Goal: Information Seeking & Learning: Learn about a topic

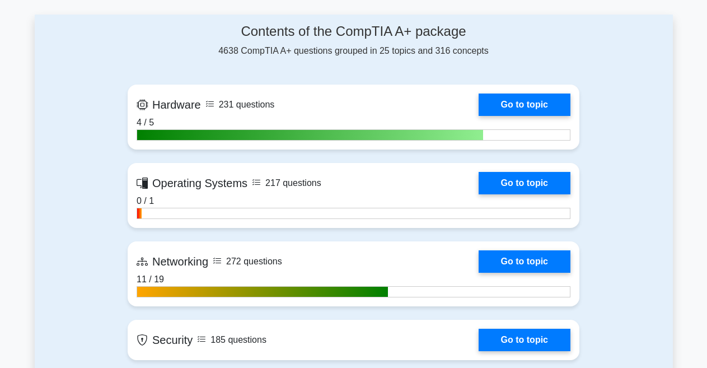
scroll to position [752, 0]
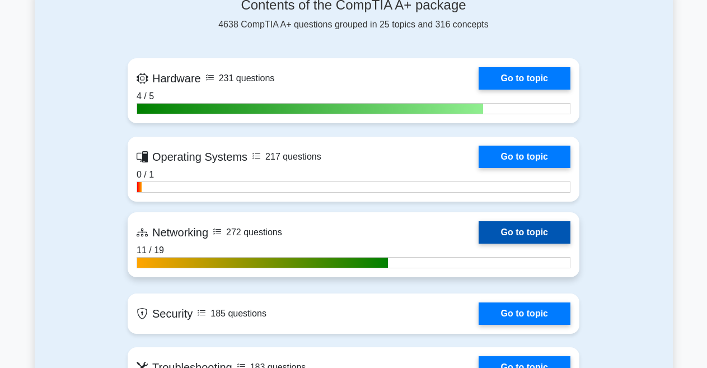
click at [504, 235] on link "Go to topic" at bounding box center [524, 232] width 92 height 22
click at [511, 228] on link "Go to topic" at bounding box center [524, 232] width 92 height 22
click at [478, 234] on link "Go to topic" at bounding box center [524, 232] width 92 height 22
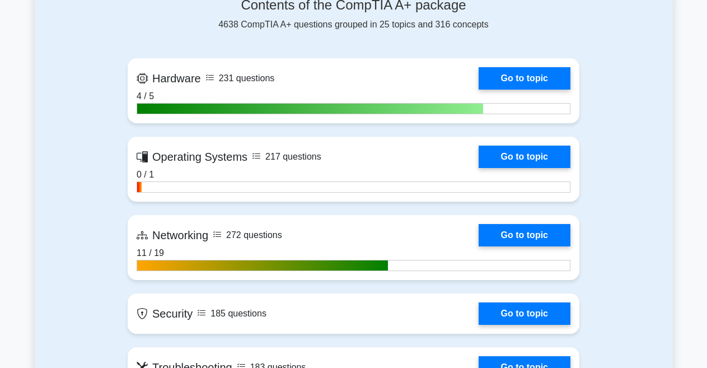
scroll to position [844, 0]
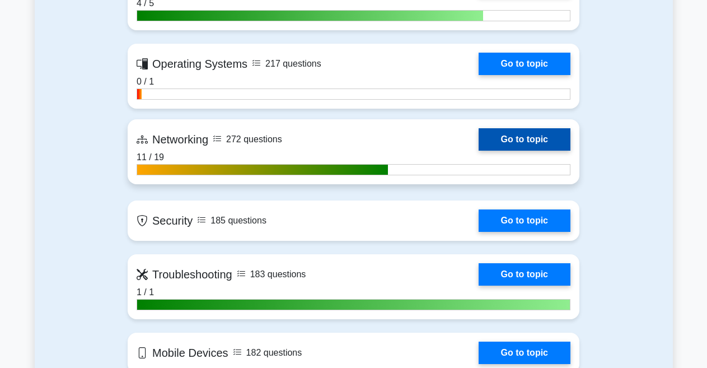
click at [515, 137] on link "Go to topic" at bounding box center [524, 139] width 92 height 22
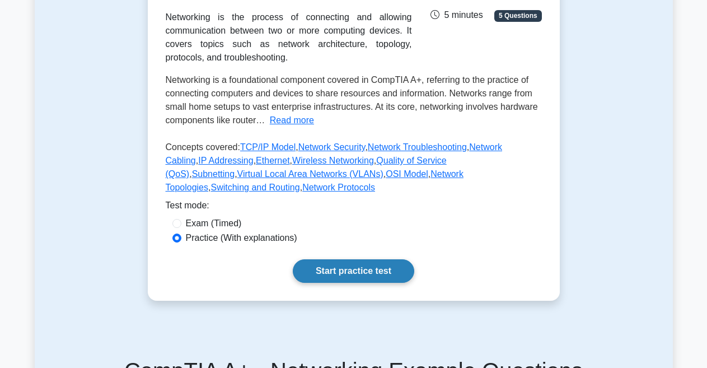
click at [361, 259] on link "Start practice test" at bounding box center [353, 271] width 121 height 24
click at [359, 259] on link "Start practice test" at bounding box center [353, 271] width 121 height 24
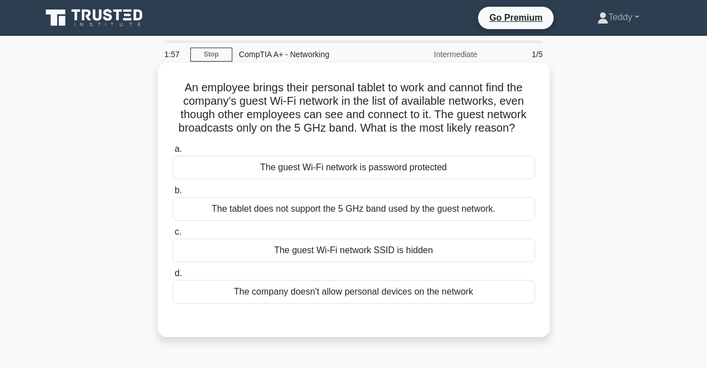
click at [354, 210] on div "The tablet does not support the 5 GHz band used by the guest network." at bounding box center [353, 209] width 363 height 24
click at [172, 194] on input "b. The tablet does not support the 5 GHz band used by the guest network." at bounding box center [172, 190] width 0 height 7
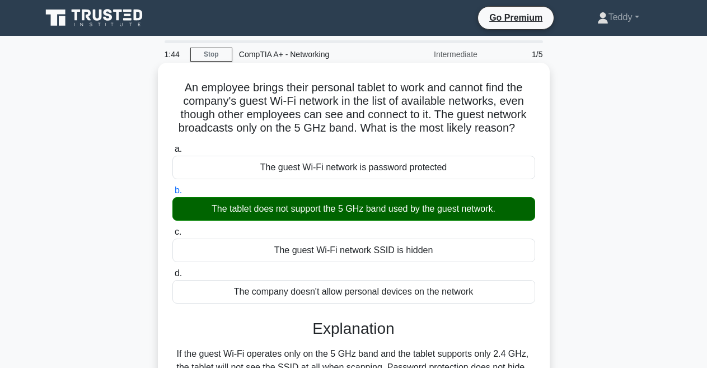
click at [172, 228] on input "c. The guest Wi-Fi network SSID is hidden" at bounding box center [172, 231] width 0 height 7
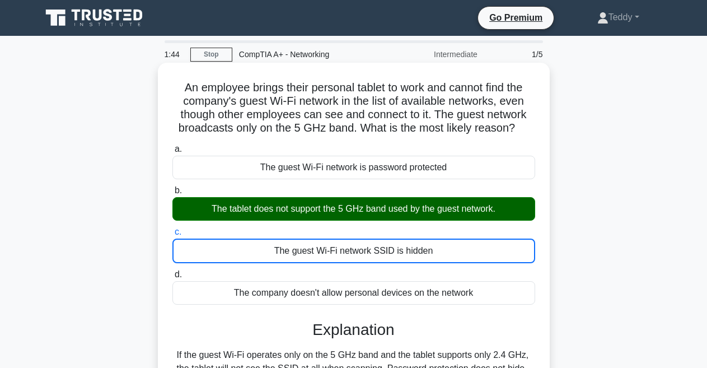
click at [172, 271] on input "d. The company doesn't allow personal devices on the network" at bounding box center [172, 274] width 0 height 7
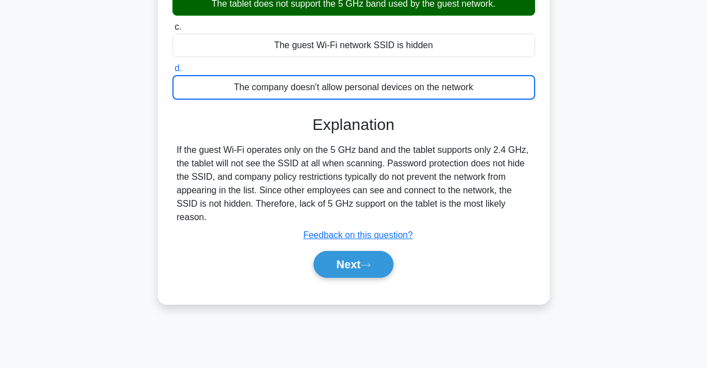
scroll to position [218, 0]
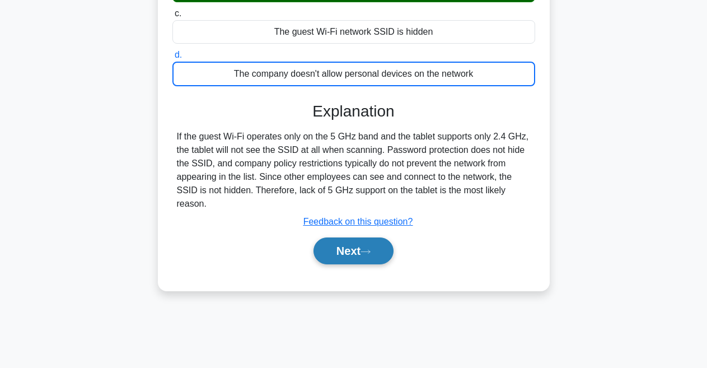
click at [335, 255] on button "Next" at bounding box center [353, 250] width 80 height 27
click at [351, 250] on button "Next" at bounding box center [353, 250] width 80 height 27
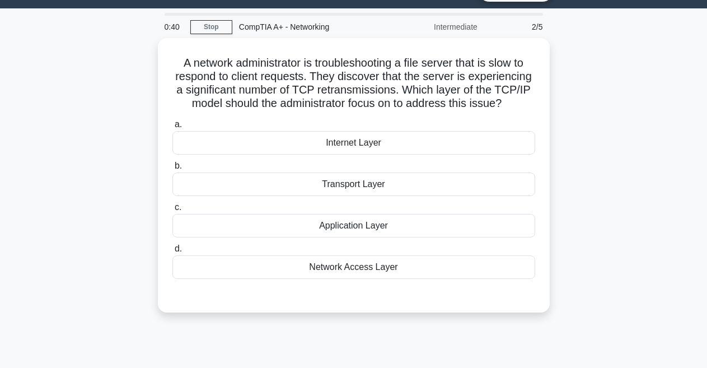
scroll to position [0, 0]
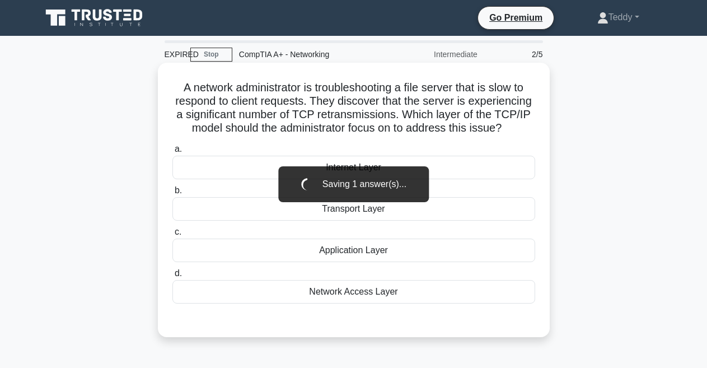
click at [351, 210] on div "Transport Layer" at bounding box center [353, 209] width 363 height 24
click at [172, 194] on input "b. Transport Layer" at bounding box center [172, 190] width 0 height 7
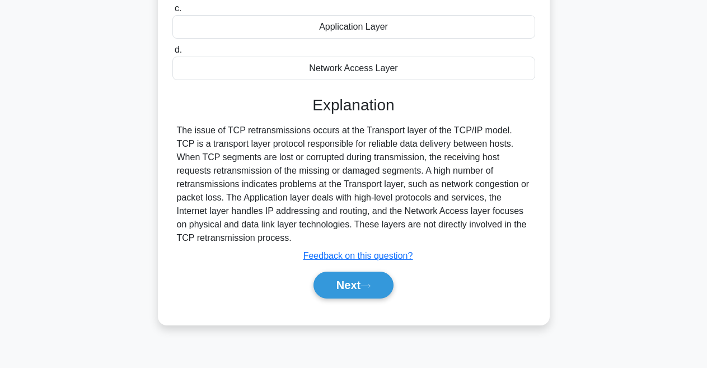
scroll to position [237, 0]
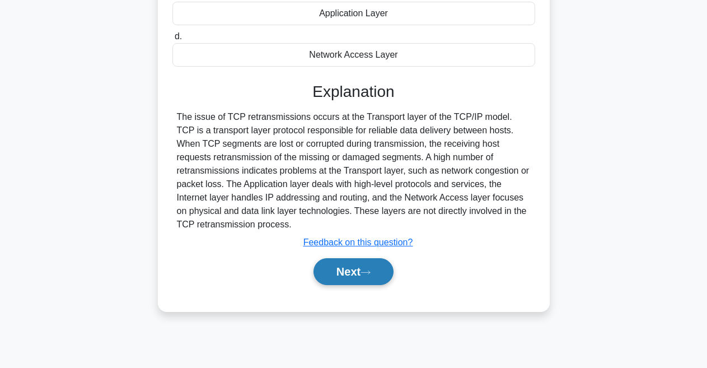
click at [346, 269] on button "Next" at bounding box center [353, 271] width 80 height 27
click at [352, 270] on button "Next" at bounding box center [353, 271] width 80 height 27
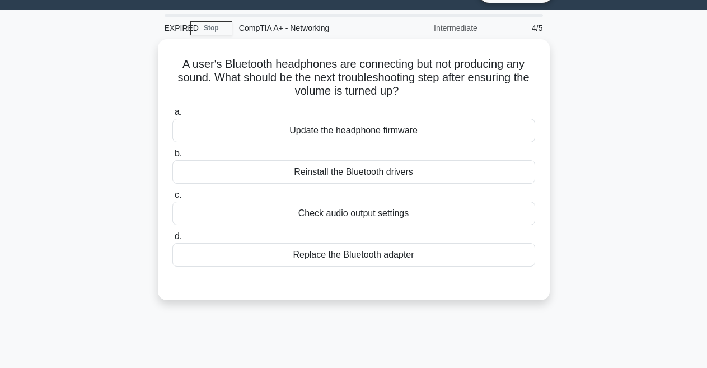
scroll to position [24, 0]
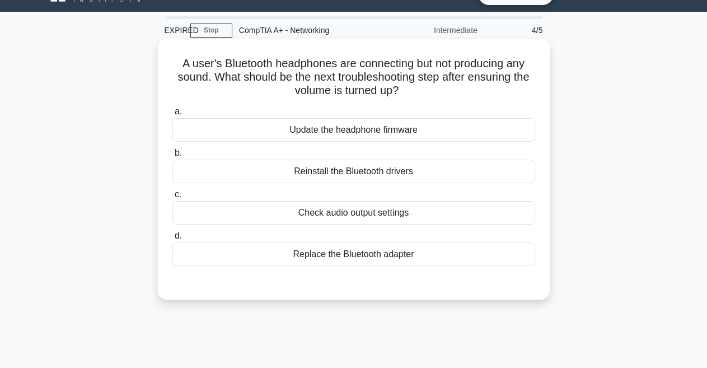
click at [407, 132] on div "Update the headphone firmware" at bounding box center [353, 130] width 363 height 24
click at [172, 115] on input "a. Update the headphone firmware" at bounding box center [172, 111] width 0 height 7
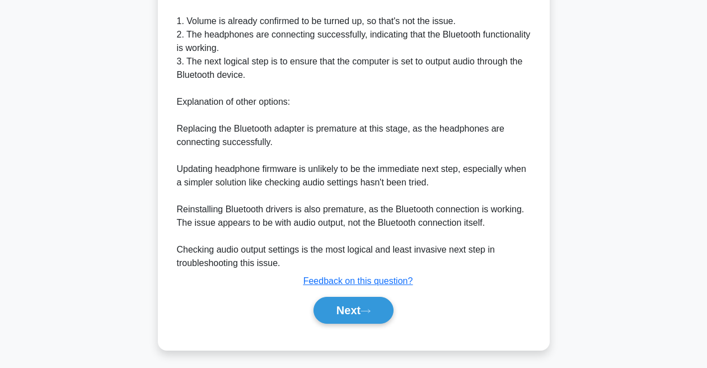
scroll to position [351, 0]
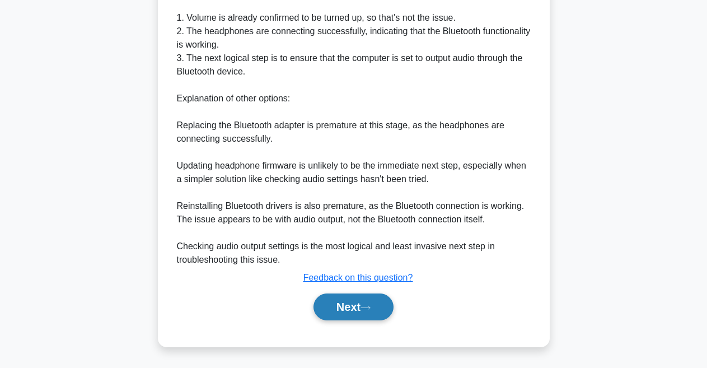
click at [348, 304] on button "Next" at bounding box center [353, 306] width 80 height 27
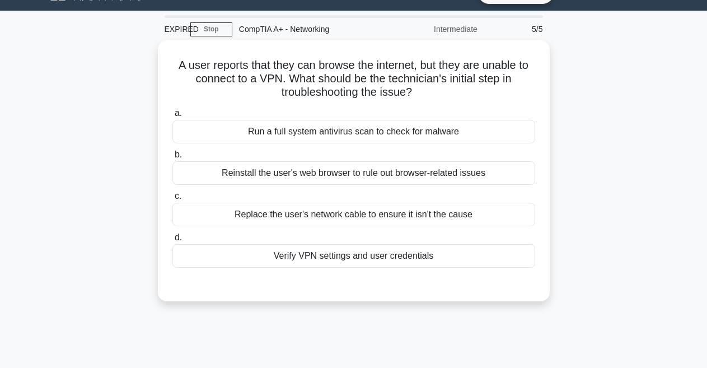
scroll to position [24, 0]
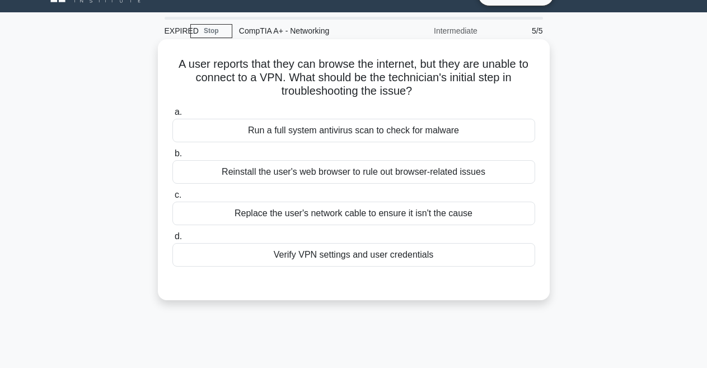
click at [403, 256] on div "Verify VPN settings and user credentials" at bounding box center [353, 255] width 363 height 24
click at [172, 240] on input "d. Verify VPN settings and user credentials" at bounding box center [172, 236] width 0 height 7
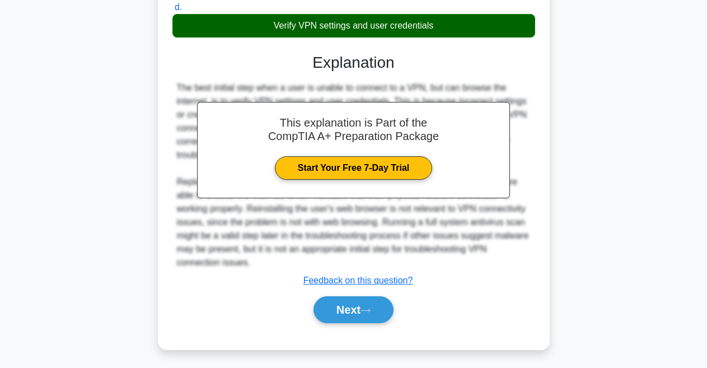
scroll to position [256, 0]
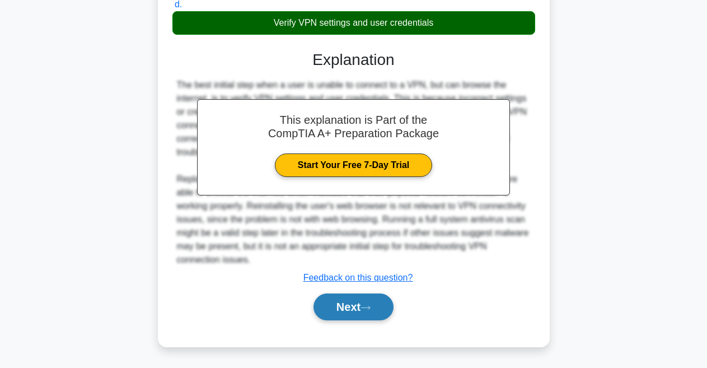
click at [363, 309] on button "Next" at bounding box center [353, 306] width 80 height 27
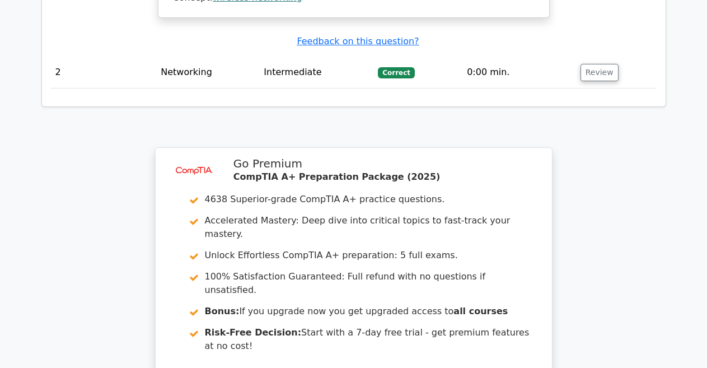
scroll to position [1292, 0]
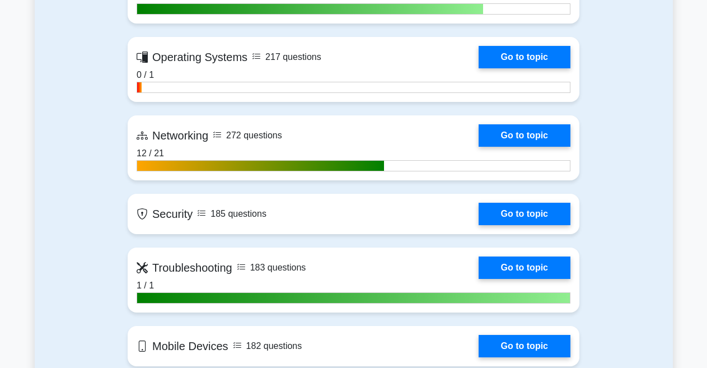
scroll to position [858, 0]
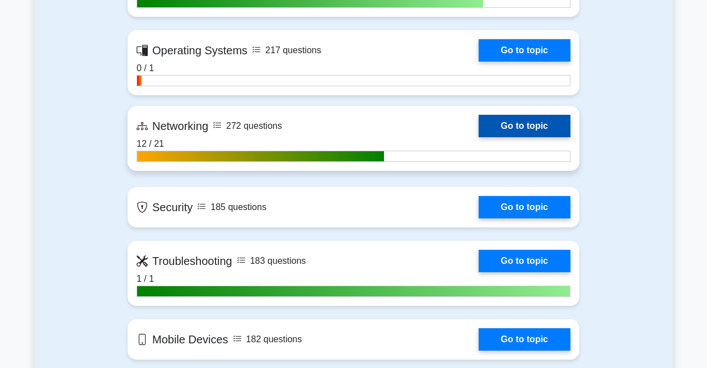
click at [497, 124] on link "Go to topic" at bounding box center [524, 126] width 92 height 22
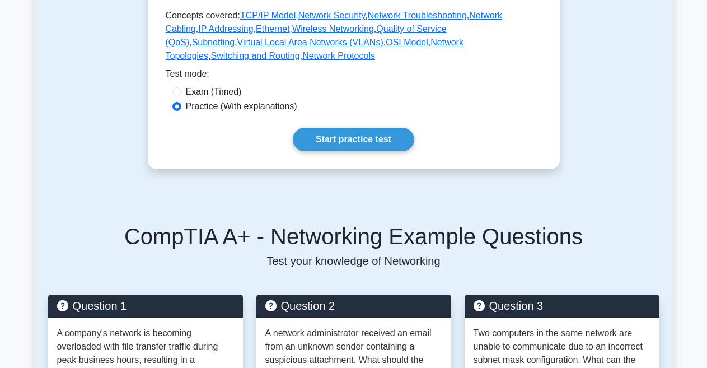
scroll to position [343, 0]
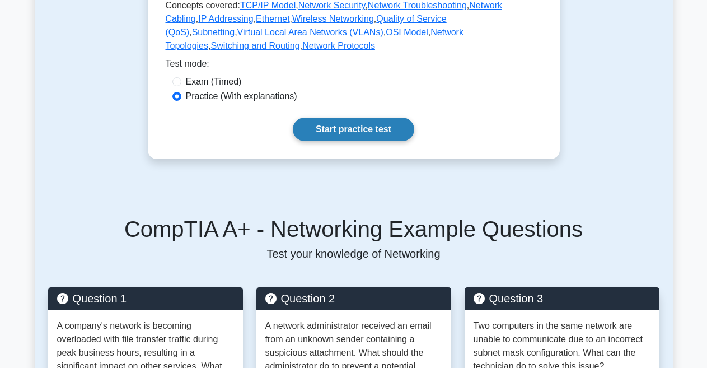
click at [360, 118] on link "Start practice test" at bounding box center [353, 130] width 121 height 24
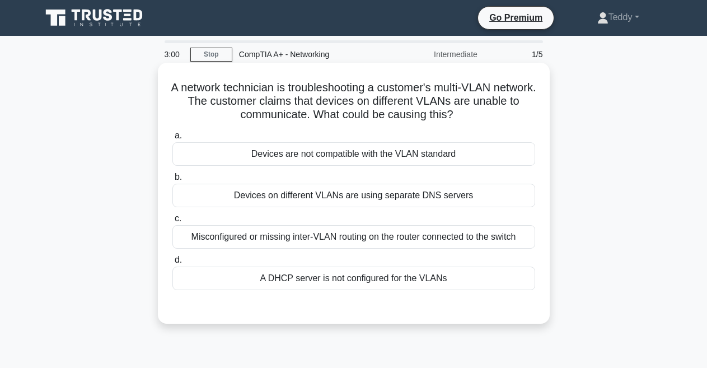
click at [363, 239] on div "Misconfigured or missing inter-VLAN routing on the router connected to the swit…" at bounding box center [353, 237] width 363 height 24
click at [172, 222] on input "c. Misconfigured or missing inter-VLAN routing on the router connected to the s…" at bounding box center [172, 218] width 0 height 7
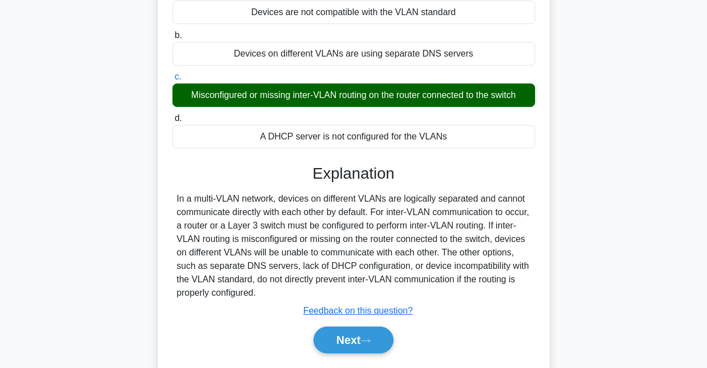
scroll to position [147, 0]
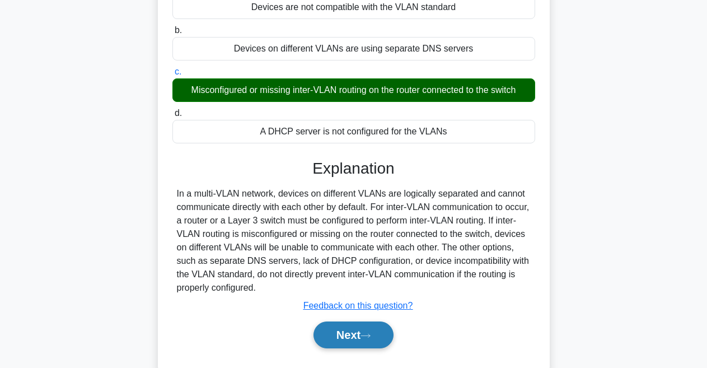
click at [355, 332] on button "Next" at bounding box center [353, 334] width 80 height 27
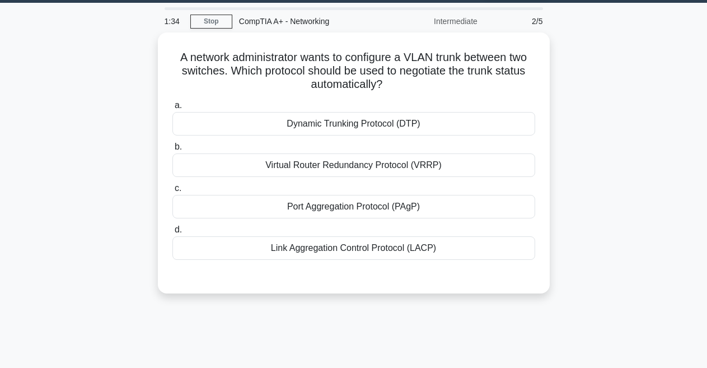
scroll to position [34, 0]
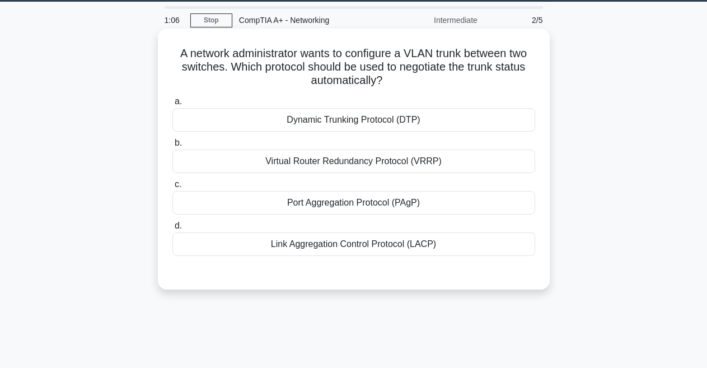
click at [388, 122] on div "Dynamic Trunking Protocol (DTP)" at bounding box center [353, 120] width 363 height 24
click at [172, 105] on input "a. Dynamic Trunking Protocol (DTP)" at bounding box center [172, 101] width 0 height 7
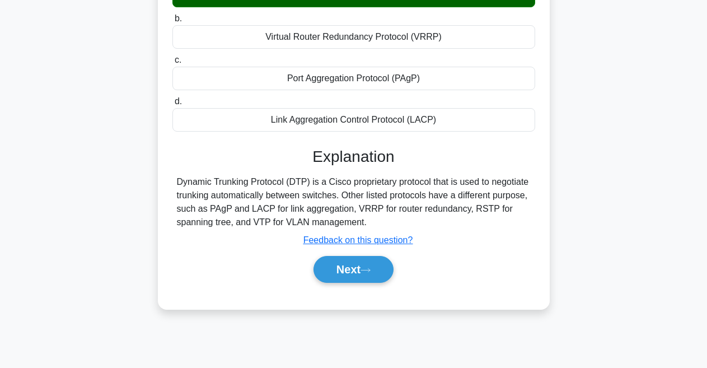
scroll to position [162, 0]
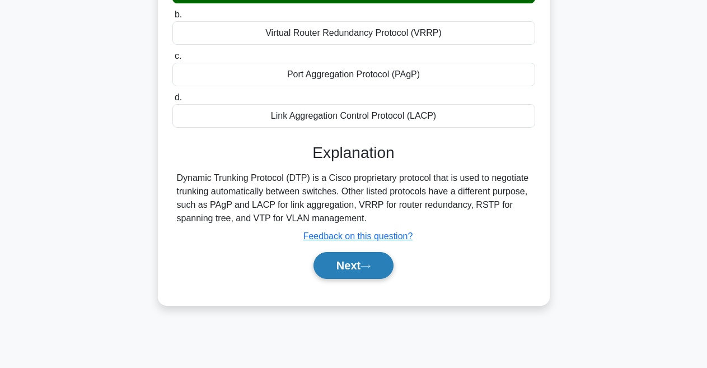
click at [346, 270] on button "Next" at bounding box center [353, 265] width 80 height 27
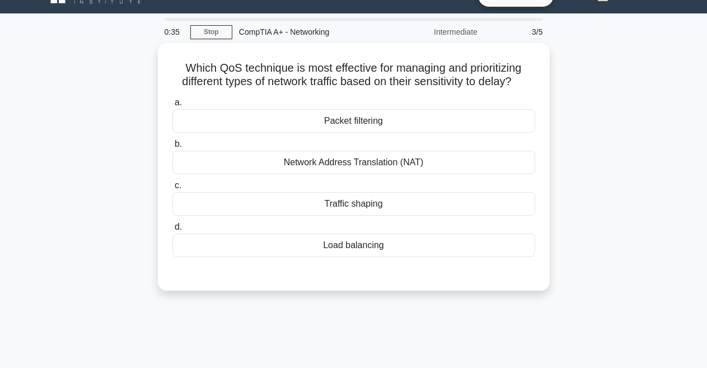
scroll to position [0, 0]
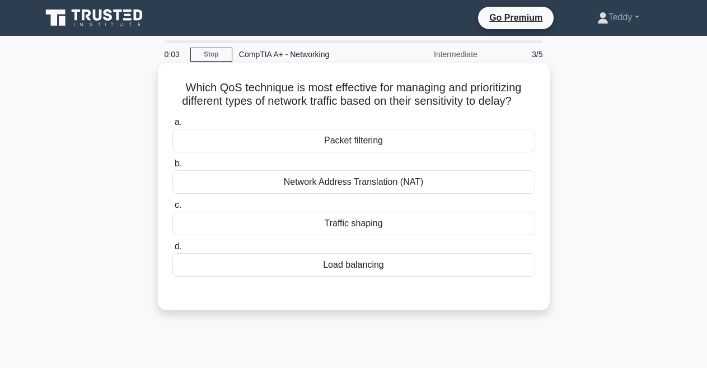
click at [385, 143] on div "Packet filtering" at bounding box center [353, 141] width 363 height 24
click at [172, 126] on input "a. Packet filtering" at bounding box center [172, 122] width 0 height 7
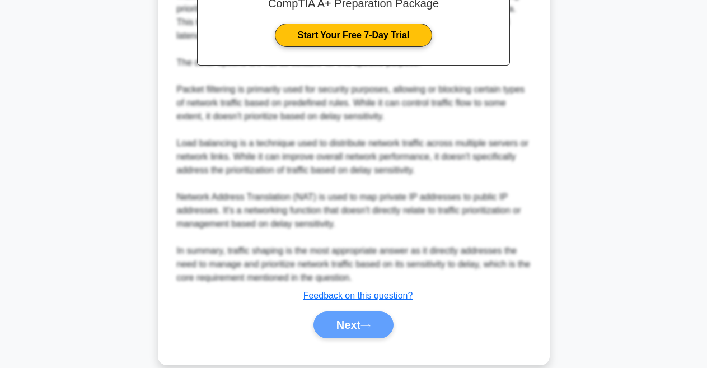
scroll to position [391, 0]
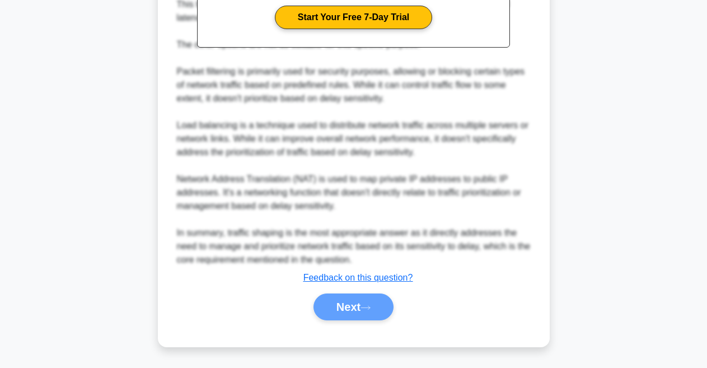
click at [368, 309] on div "Next" at bounding box center [353, 306] width 367 height 27
click at [336, 314] on div "Next" at bounding box center [353, 306] width 367 height 27
click at [347, 304] on div "Next" at bounding box center [353, 306] width 367 height 27
click at [343, 308] on div "Next" at bounding box center [353, 306] width 367 height 27
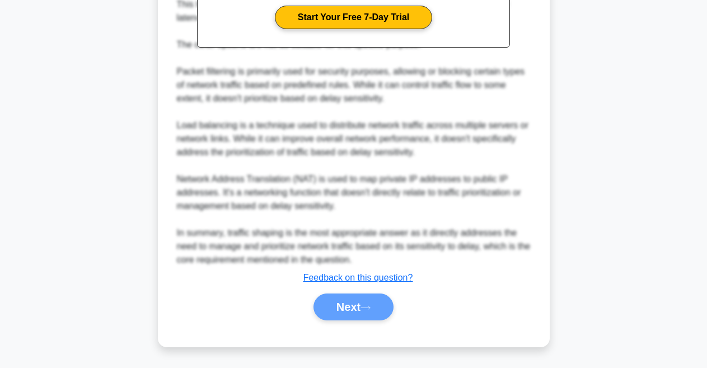
click at [372, 307] on div "Next" at bounding box center [353, 306] width 367 height 27
click at [336, 313] on div "Next" at bounding box center [353, 306] width 367 height 27
click at [348, 308] on div "Next" at bounding box center [353, 306] width 367 height 27
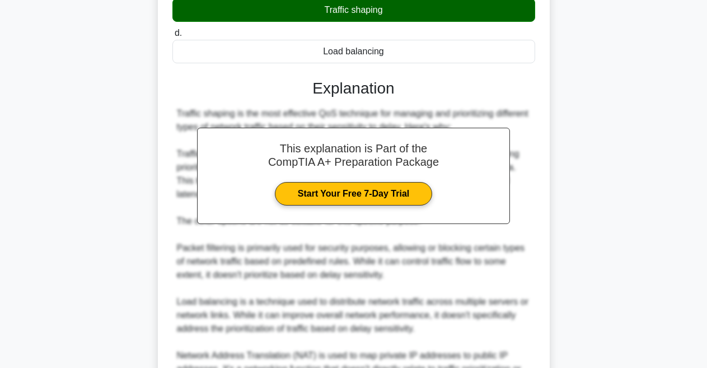
scroll to position [190, 0]
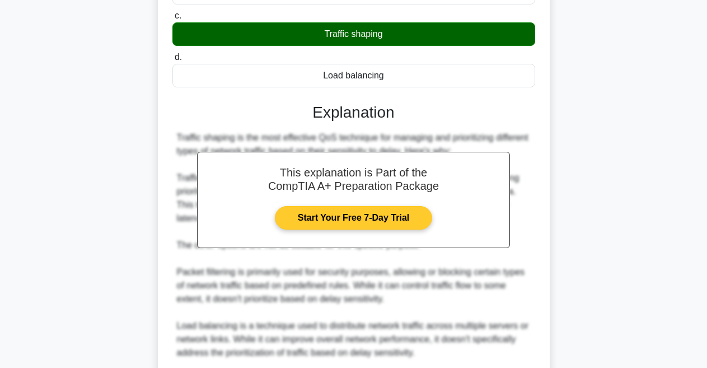
click at [339, 219] on link "Start Your Free 7-Day Trial" at bounding box center [353, 218] width 157 height 24
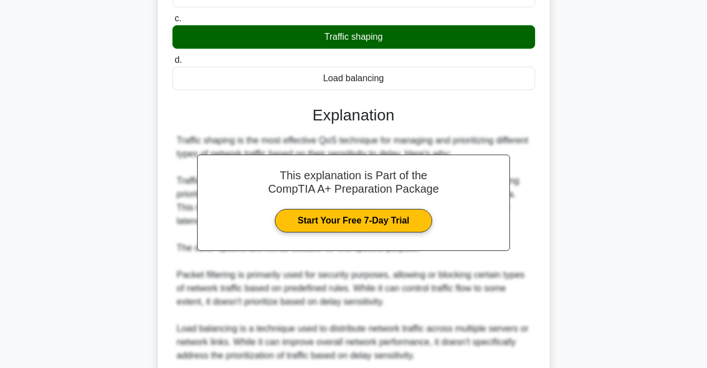
scroll to position [391, 0]
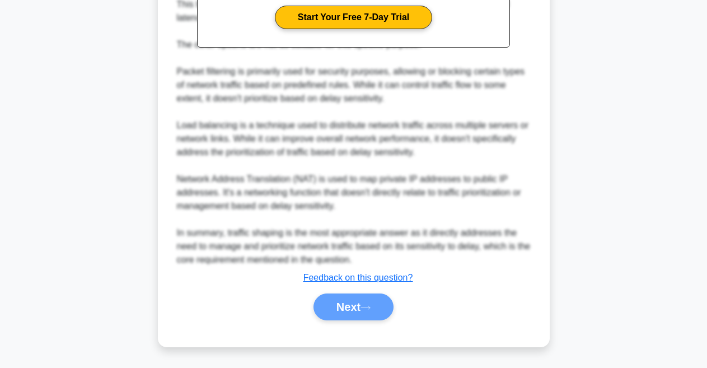
click at [345, 309] on div "Next" at bounding box center [353, 306] width 367 height 27
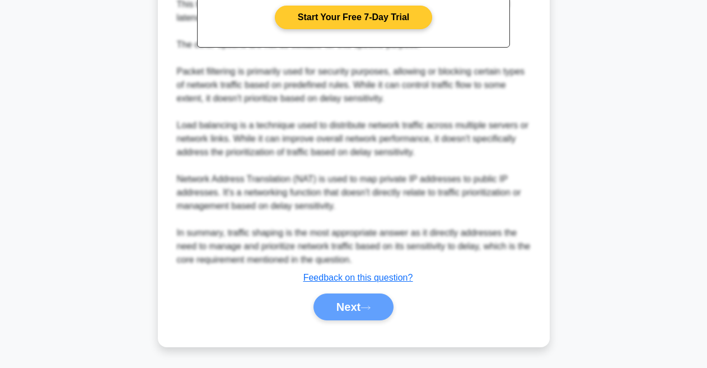
click at [328, 16] on link "Start Your Free 7-Day Trial" at bounding box center [353, 18] width 157 height 24
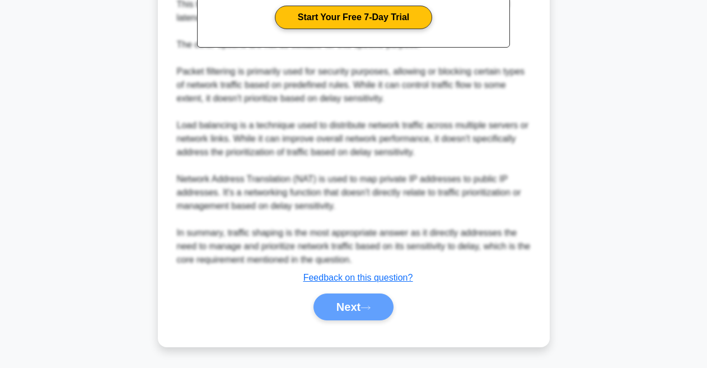
click at [332, 311] on div "Next" at bounding box center [353, 306] width 367 height 27
click at [367, 306] on div "Next" at bounding box center [353, 306] width 367 height 27
click at [358, 278] on u "Feedback on this question?" at bounding box center [358, 278] width 110 height 10
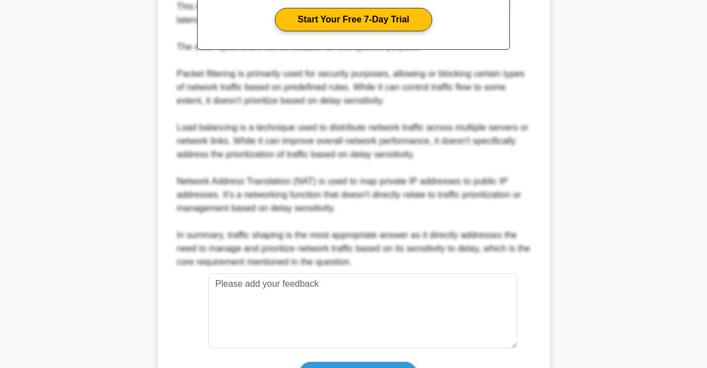
scroll to position [490, 0]
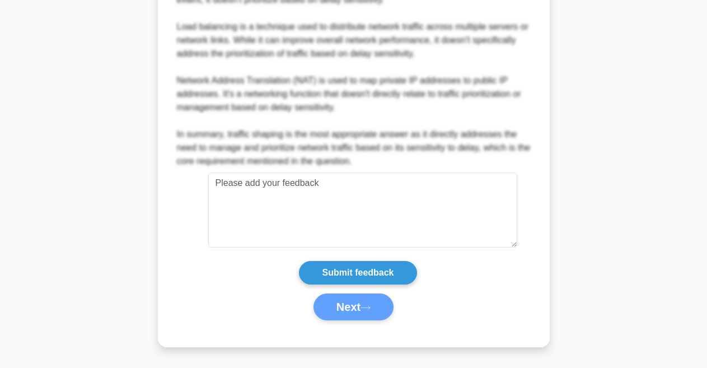
click at [368, 307] on div "Next" at bounding box center [353, 306] width 367 height 27
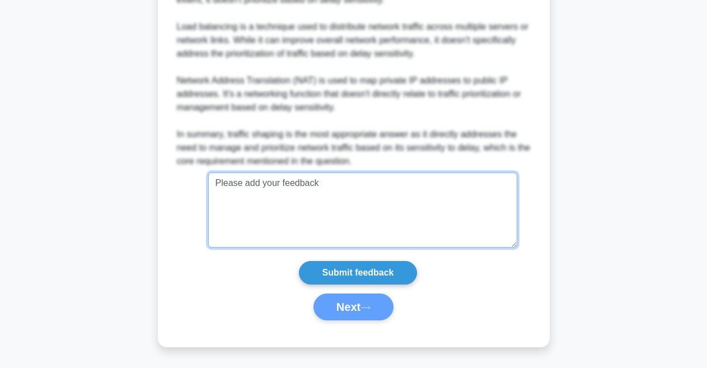
click at [295, 214] on textarea at bounding box center [362, 209] width 309 height 75
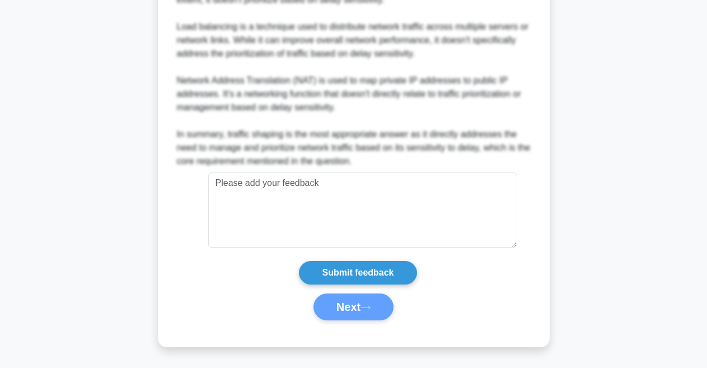
click at [342, 306] on div "Next" at bounding box center [353, 306] width 367 height 27
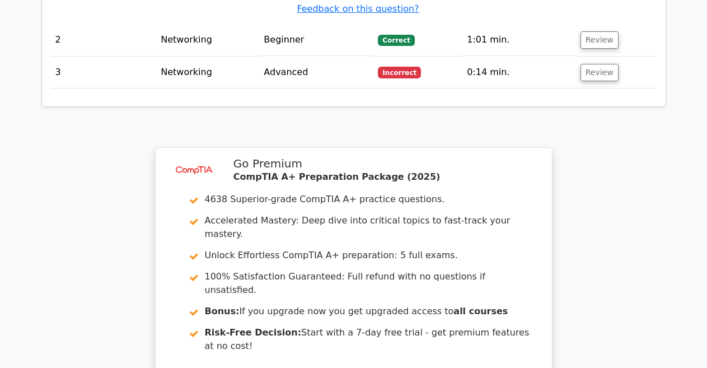
scroll to position [1501, 0]
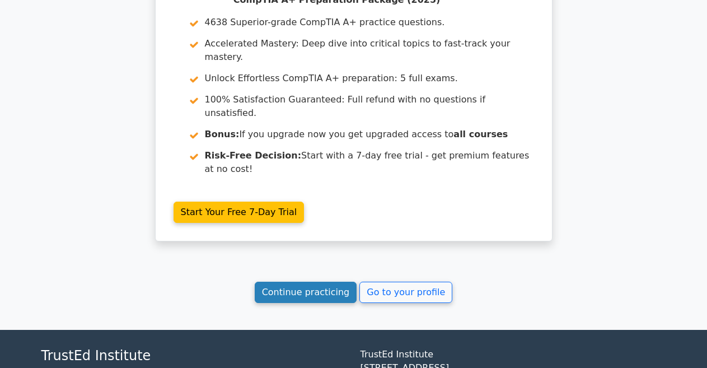
click at [327, 281] on link "Continue practicing" at bounding box center [306, 291] width 102 height 21
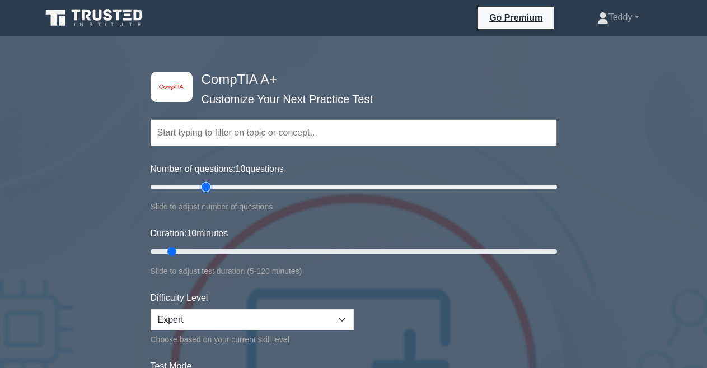
click at [204, 189] on input "Number of questions: 10 questions" at bounding box center [354, 186] width 406 height 13
click at [220, 186] on input "Number of questions: 35 questions" at bounding box center [354, 186] width 406 height 13
type input "40"
click at [224, 186] on input "Number of questions: 40 questions" at bounding box center [354, 186] width 406 height 13
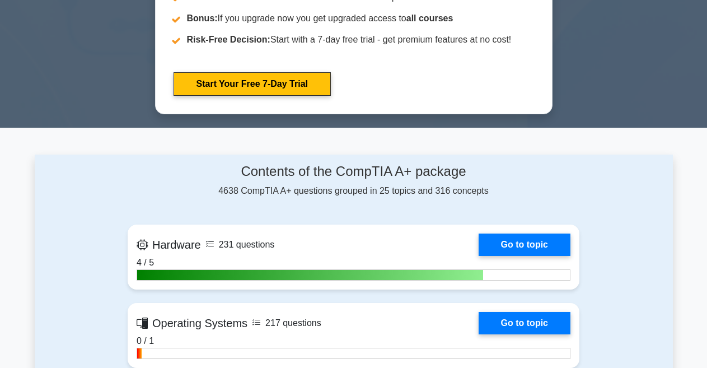
scroll to position [945, 0]
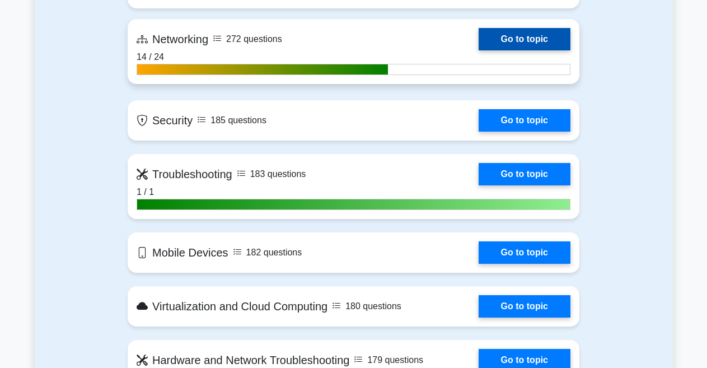
click at [497, 40] on link "Go to topic" at bounding box center [524, 39] width 92 height 22
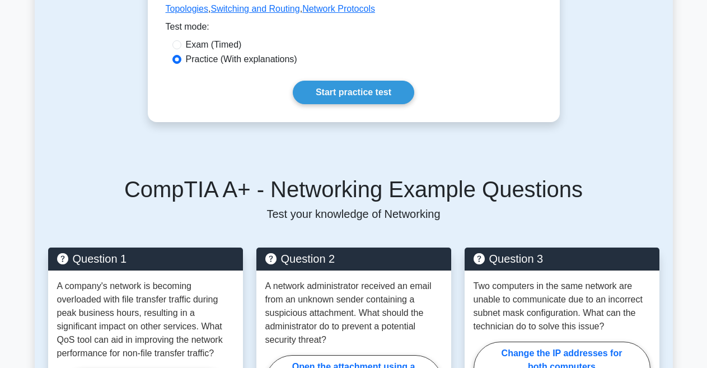
scroll to position [378, 0]
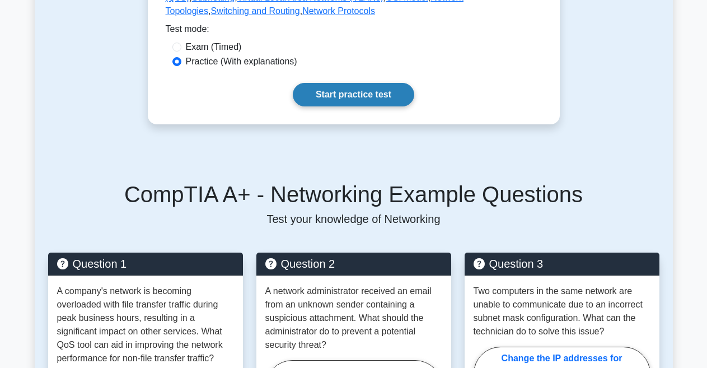
click at [326, 83] on link "Start practice test" at bounding box center [353, 95] width 121 height 24
click at [181, 43] on input "Exam (Timed)" at bounding box center [176, 47] width 9 height 9
radio input "true"
click at [351, 83] on link "Start practice test" at bounding box center [353, 95] width 121 height 24
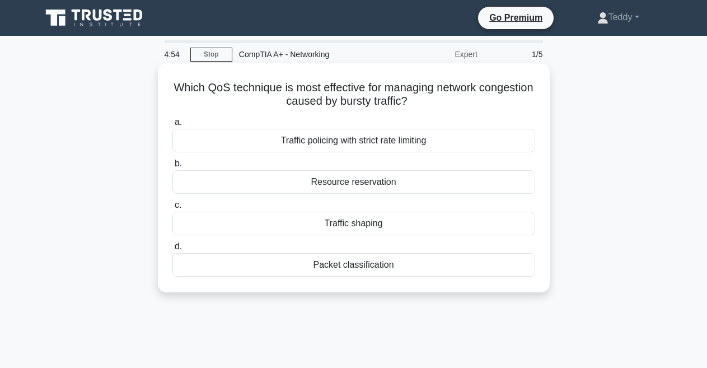
click at [361, 220] on div "Traffic shaping" at bounding box center [353, 224] width 363 height 24
click at [172, 209] on input "c. Traffic shaping" at bounding box center [172, 204] width 0 height 7
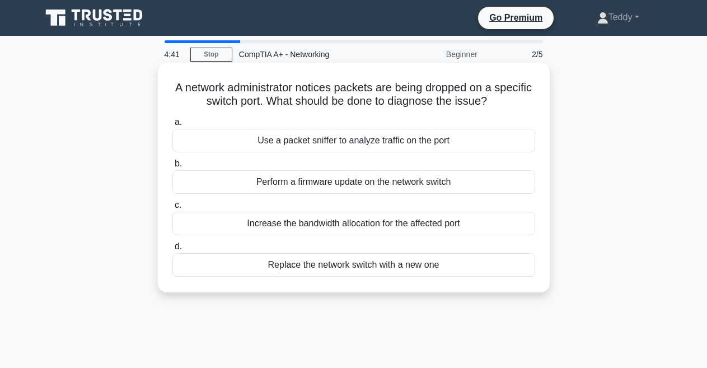
click at [364, 140] on div "Use a packet sniffer to analyze traffic on the port" at bounding box center [353, 141] width 363 height 24
click at [172, 126] on input "a. Use a packet sniffer to analyze traffic on the port" at bounding box center [172, 122] width 0 height 7
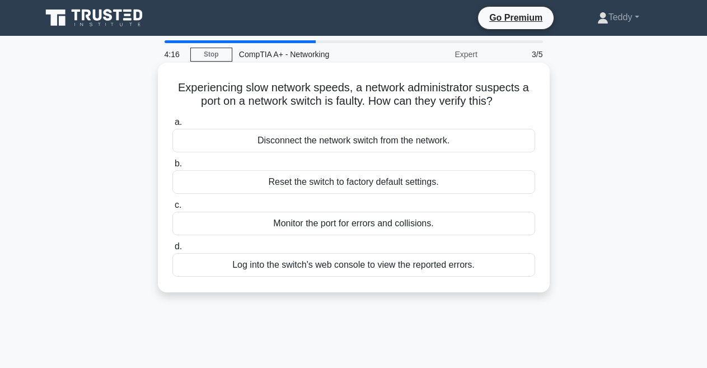
click at [335, 227] on div "Monitor the port for errors and collisions." at bounding box center [353, 224] width 363 height 24
click at [172, 209] on input "c. Monitor the port for errors and collisions." at bounding box center [172, 204] width 0 height 7
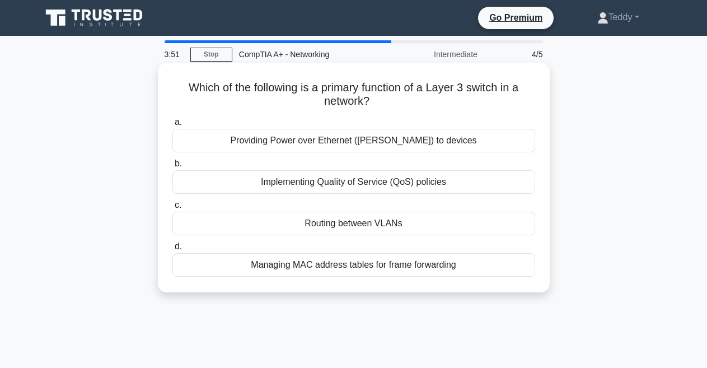
click at [367, 264] on div "Managing MAC address tables for frame forwarding" at bounding box center [353, 265] width 363 height 24
click at [172, 250] on input "d. Managing MAC address tables for frame forwarding" at bounding box center [172, 246] width 0 height 7
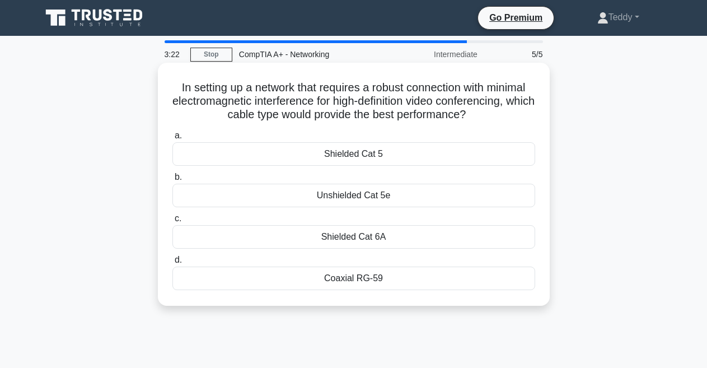
click at [354, 155] on div "Shielded Cat 5" at bounding box center [353, 154] width 363 height 24
click at [172, 139] on input "a. Shielded Cat 5" at bounding box center [172, 135] width 0 height 7
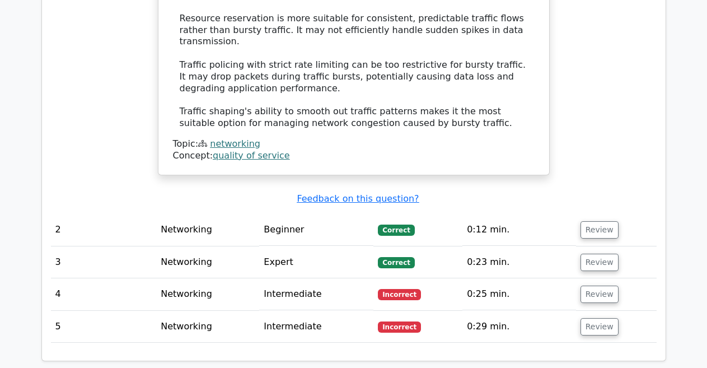
scroll to position [1286, 0]
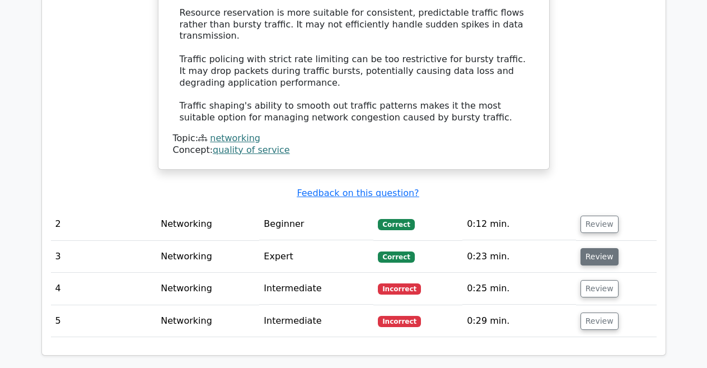
click at [598, 248] on button "Review" at bounding box center [599, 256] width 38 height 17
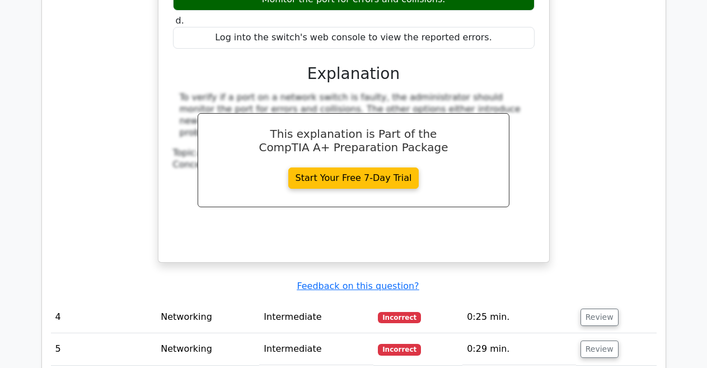
scroll to position [1766, 0]
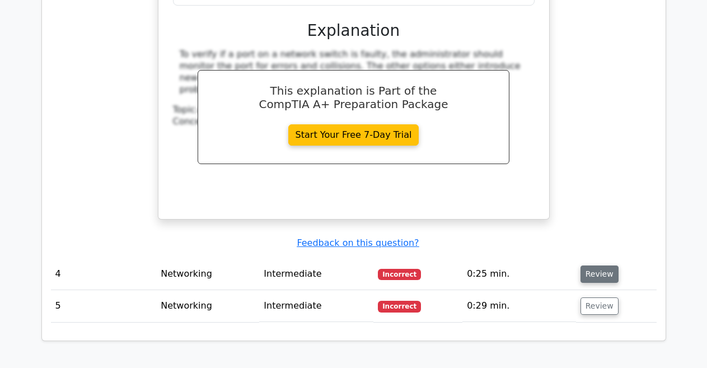
click at [588, 265] on button "Review" at bounding box center [599, 273] width 38 height 17
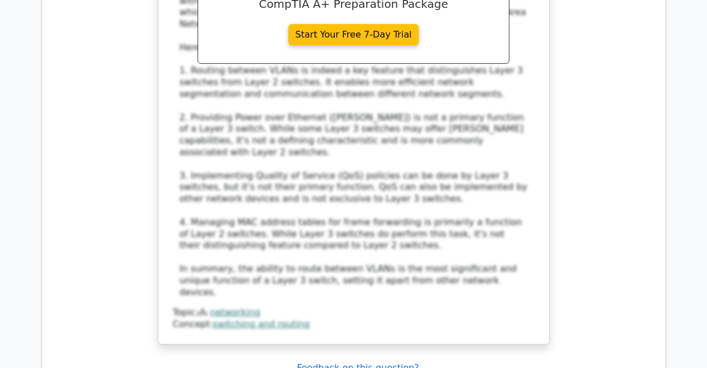
scroll to position [2510, 0]
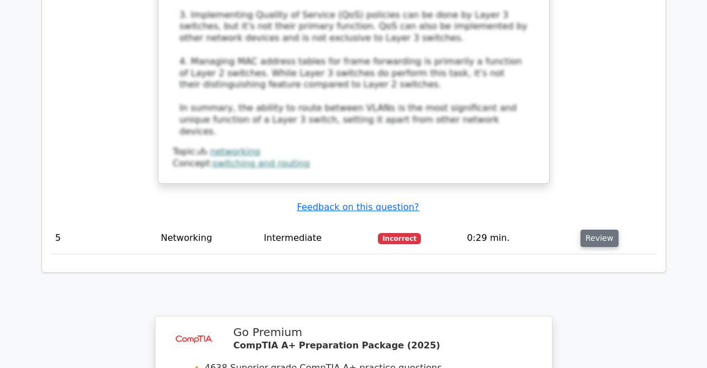
click at [598, 229] on button "Review" at bounding box center [599, 237] width 38 height 17
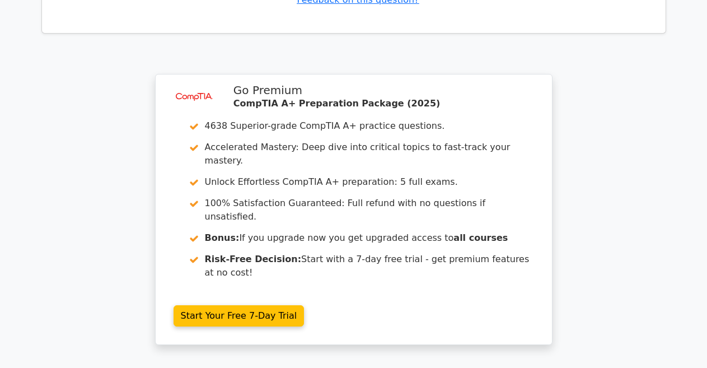
scroll to position [3321, 0]
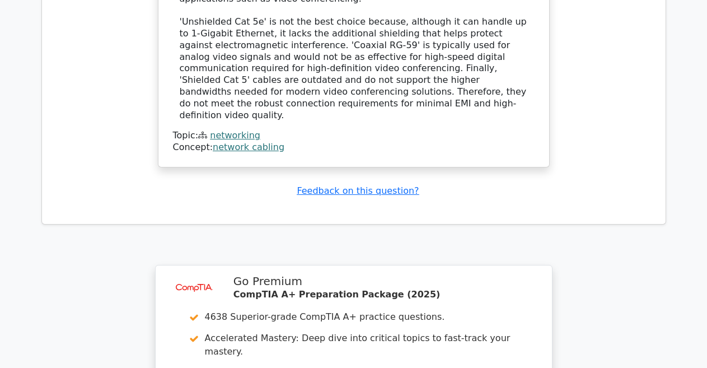
scroll to position [3291, 0]
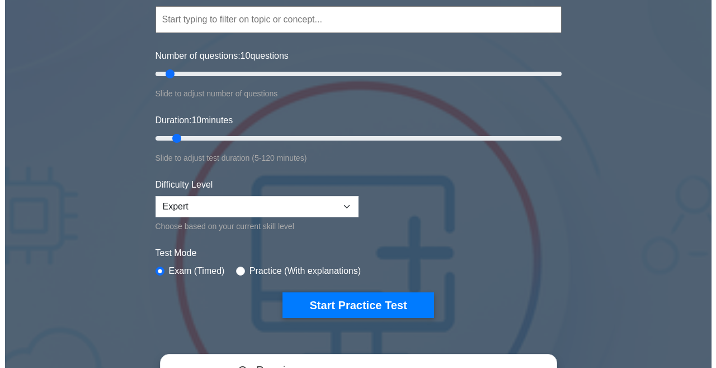
scroll to position [93, 0]
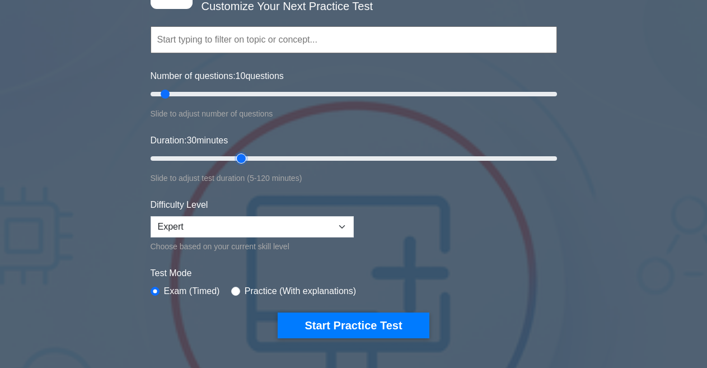
click at [234, 162] on input "Duration: 30 minutes" at bounding box center [354, 158] width 406 height 13
click at [256, 158] on input "Duration: 35 minutes" at bounding box center [354, 158] width 406 height 13
click at [262, 158] on input "Duration: 35 minutes" at bounding box center [354, 158] width 406 height 13
click at [266, 158] on input "Duration: 35 minutes" at bounding box center [354, 158] width 406 height 13
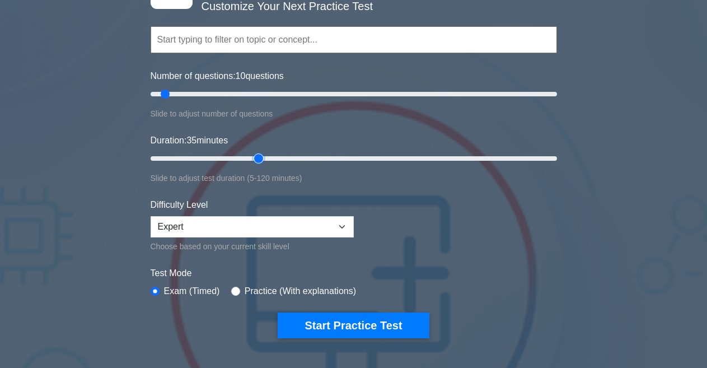
click at [266, 158] on input "Duration: 35 minutes" at bounding box center [354, 158] width 406 height 13
click at [265, 156] on input "Duration: 35 minutes" at bounding box center [354, 158] width 406 height 13
click at [266, 155] on input "Duration: 35 minutes" at bounding box center [354, 158] width 406 height 13
type input "40"
click at [274, 157] on input "Duration: 40 minutes" at bounding box center [354, 158] width 406 height 13
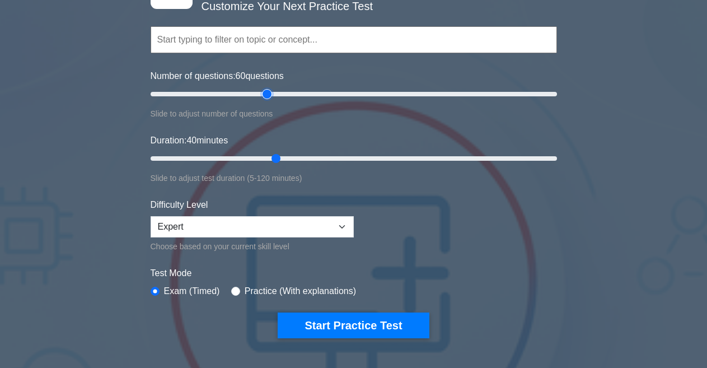
click at [271, 93] on input "Number of questions: 60 questions" at bounding box center [354, 93] width 406 height 13
click at [260, 93] on input "Number of questions: 60 questions" at bounding box center [354, 93] width 406 height 13
click at [251, 93] on input "Number of questions: 50 questions" at bounding box center [354, 93] width 406 height 13
click at [240, 92] on input "Number of questions: 50 questions" at bounding box center [354, 93] width 406 height 13
click at [233, 94] on input "Number of questions: 45 questions" at bounding box center [354, 93] width 406 height 13
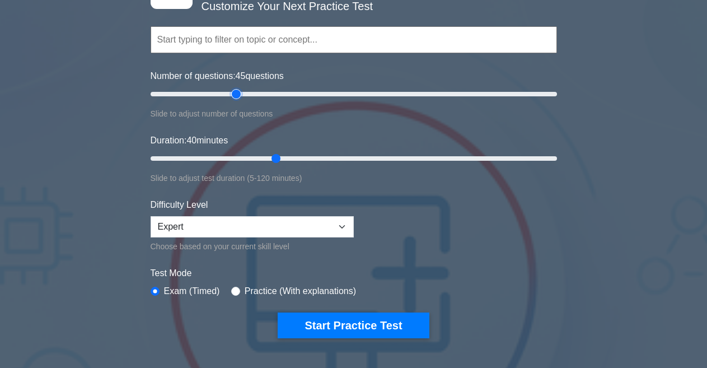
click at [232, 94] on input "Number of questions: 45 questions" at bounding box center [354, 93] width 406 height 13
type input "40"
click at [231, 93] on input "Number of questions: 40 questions" at bounding box center [354, 93] width 406 height 13
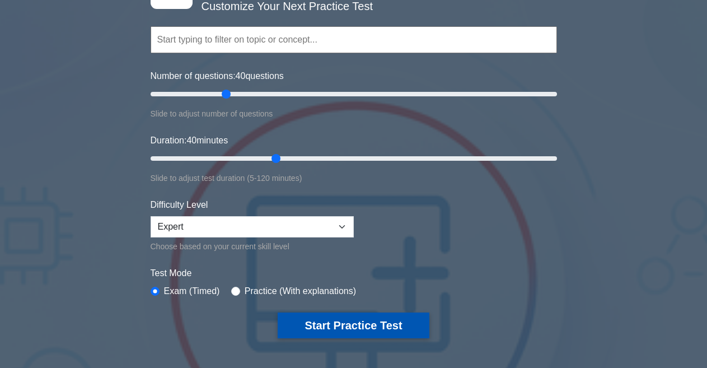
click at [332, 329] on button "Start Practice Test" at bounding box center [353, 325] width 151 height 26
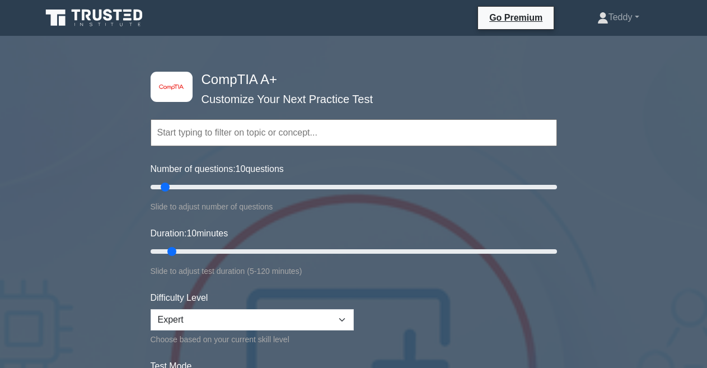
click at [278, 126] on input "text" at bounding box center [354, 132] width 406 height 27
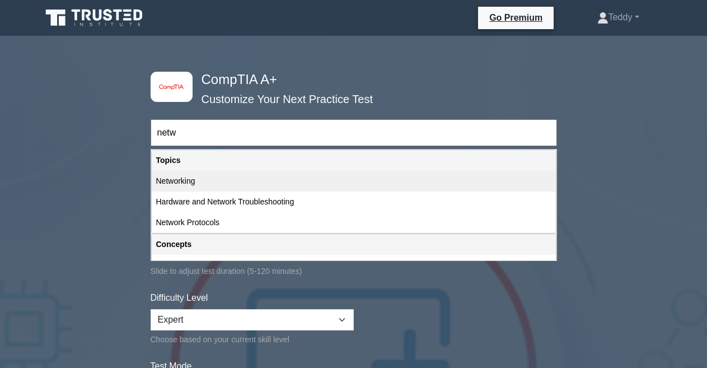
click at [213, 186] on div "Networking" at bounding box center [354, 181] width 404 height 21
type input "Networking"
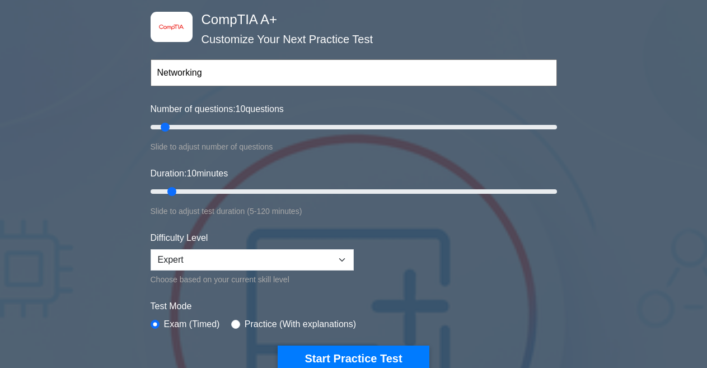
scroll to position [106, 0]
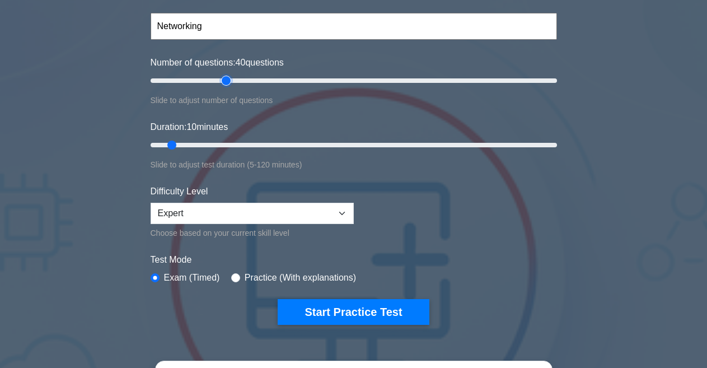
type input "40"
click at [230, 79] on input "Number of questions: 40 questions" at bounding box center [354, 80] width 406 height 13
click at [255, 144] on input "Duration: 10 minutes" at bounding box center [354, 144] width 406 height 13
click at [265, 143] on input "Duration: 35 minutes" at bounding box center [354, 144] width 406 height 13
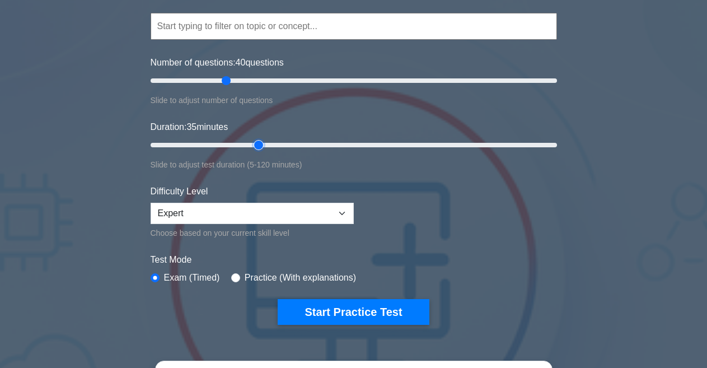
click at [265, 143] on input "Duration: 35 minutes" at bounding box center [354, 144] width 406 height 13
click at [264, 143] on input "Duration: 35 minutes" at bounding box center [354, 144] width 406 height 13
type input "40"
click at [268, 143] on input "Duration: 35 minutes" at bounding box center [354, 144] width 406 height 13
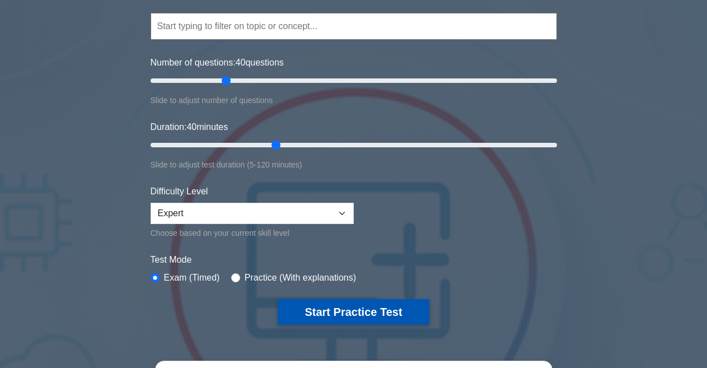
click at [336, 311] on button "Start Practice Test" at bounding box center [353, 312] width 151 height 26
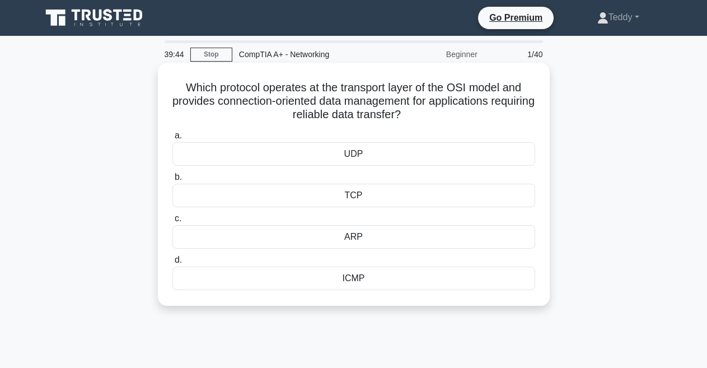
click at [369, 192] on div "TCP" at bounding box center [353, 196] width 363 height 24
click at [172, 181] on input "b. TCP" at bounding box center [172, 176] width 0 height 7
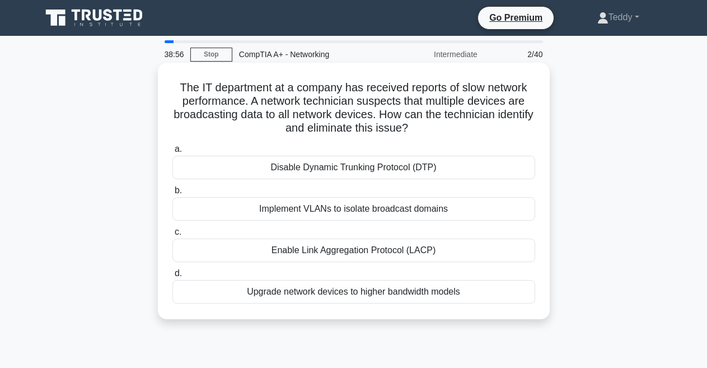
click at [342, 210] on div "Implement VLANs to isolate broadcast domains" at bounding box center [353, 209] width 363 height 24
click at [172, 194] on input "b. Implement VLANs to isolate broadcast domains" at bounding box center [172, 190] width 0 height 7
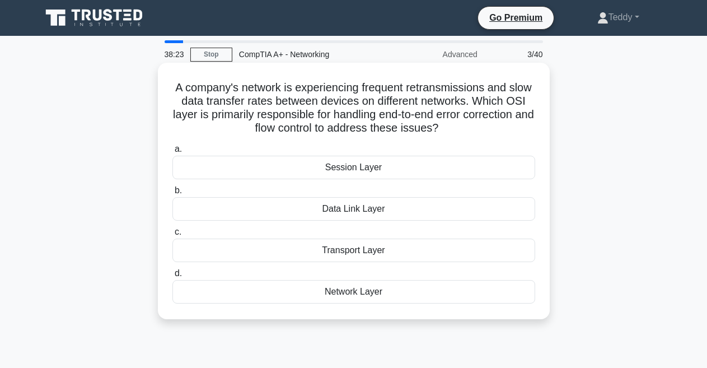
click at [354, 247] on div "Transport Layer" at bounding box center [353, 250] width 363 height 24
click at [172, 236] on input "c. Transport Layer" at bounding box center [172, 231] width 0 height 7
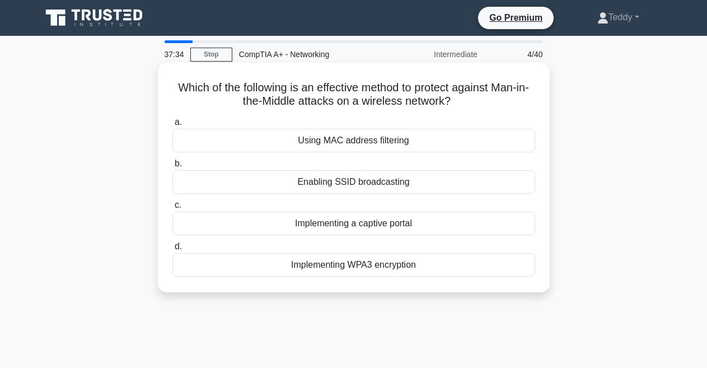
click at [356, 264] on div "Implementing WPA3 encryption" at bounding box center [353, 265] width 363 height 24
click at [172, 250] on input "d. Implementing WPA3 encryption" at bounding box center [172, 246] width 0 height 7
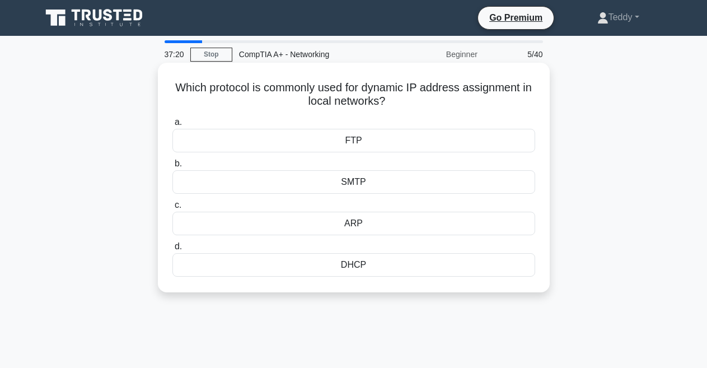
click at [374, 267] on div "DHCP" at bounding box center [353, 265] width 363 height 24
click at [172, 250] on input "d. DHCP" at bounding box center [172, 246] width 0 height 7
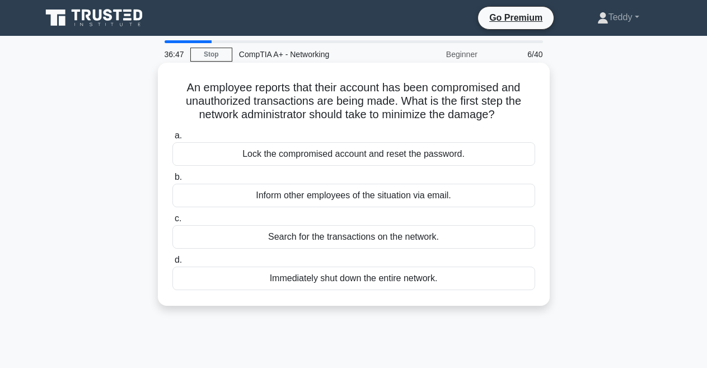
click at [354, 151] on div "Lock the compromised account and reset the password." at bounding box center [353, 154] width 363 height 24
click at [172, 139] on input "a. Lock the compromised account and reset the password." at bounding box center [172, 135] width 0 height 7
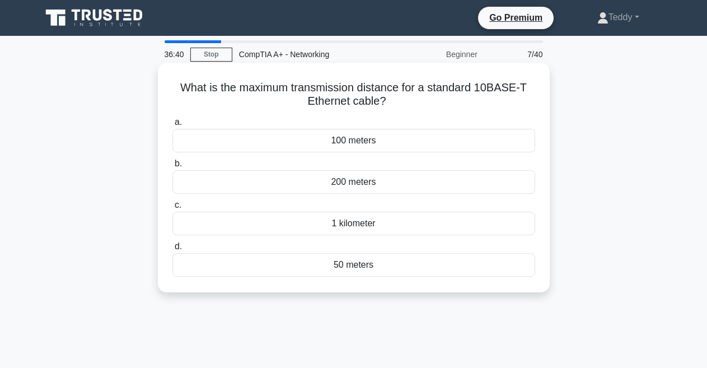
click at [354, 144] on div "100 meters" at bounding box center [353, 141] width 363 height 24
click at [172, 126] on input "a. 100 meters" at bounding box center [172, 122] width 0 height 7
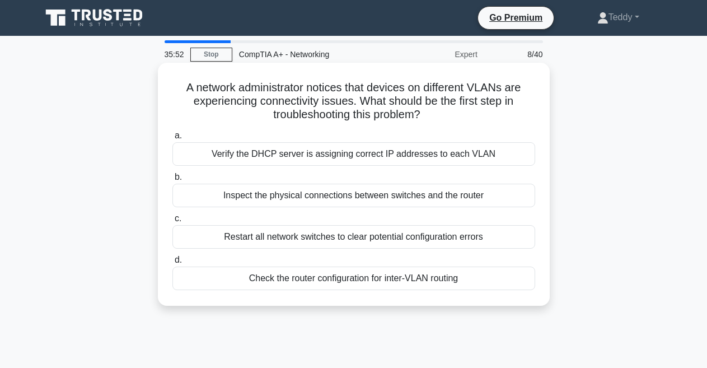
click at [373, 279] on div "Check the router configuration for inter-VLAN routing" at bounding box center [353, 278] width 363 height 24
click at [172, 264] on input "d. Check the router configuration for inter-VLAN routing" at bounding box center [172, 259] width 0 height 7
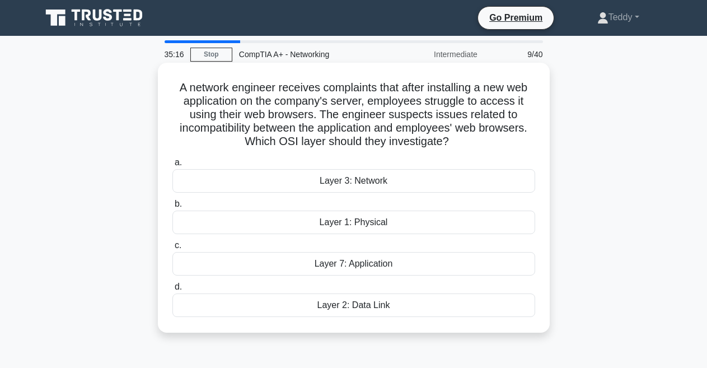
click at [378, 267] on div "Layer 7: Application" at bounding box center [353, 264] width 363 height 24
click at [172, 249] on input "c. Layer 7: Application" at bounding box center [172, 245] width 0 height 7
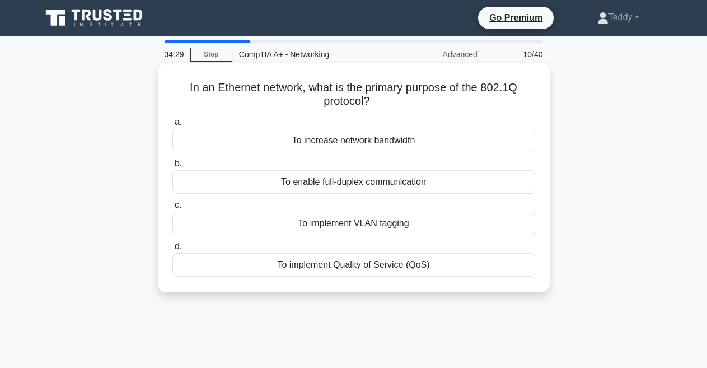
click at [382, 267] on div "To implement Quality of Service (QoS)" at bounding box center [353, 265] width 363 height 24
click at [172, 250] on input "d. To implement Quality of Service (QoS)" at bounding box center [172, 246] width 0 height 7
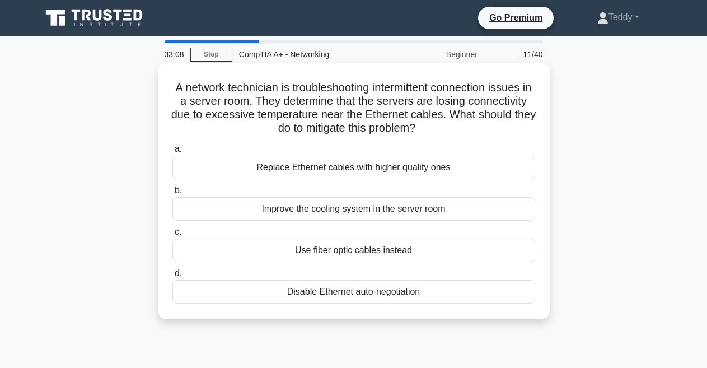
click at [345, 205] on div "Improve the cooling system in the server room" at bounding box center [353, 209] width 363 height 24
click at [172, 194] on input "b. Improve the cooling system in the server room" at bounding box center [172, 190] width 0 height 7
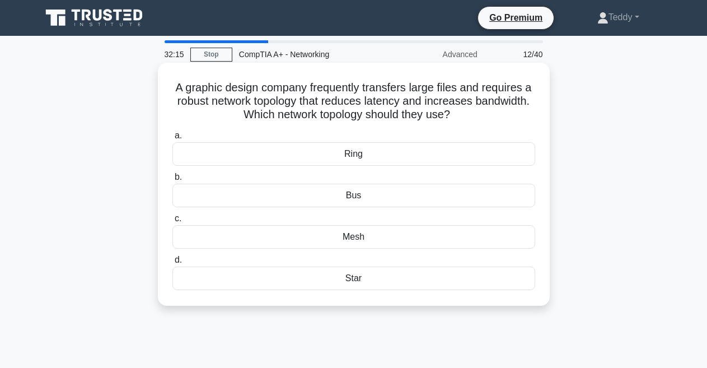
click at [365, 283] on div "Star" at bounding box center [353, 278] width 363 height 24
click at [172, 264] on input "d. Star" at bounding box center [172, 259] width 0 height 7
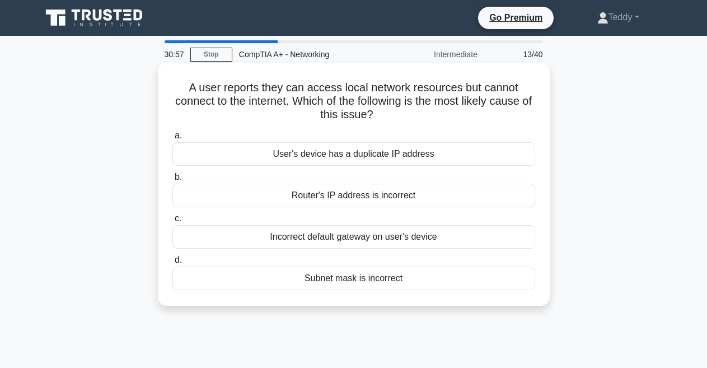
click at [372, 238] on div "Incorrect default gateway on user's device" at bounding box center [353, 237] width 363 height 24
click at [172, 222] on input "c. Incorrect default gateway on user's device" at bounding box center [172, 218] width 0 height 7
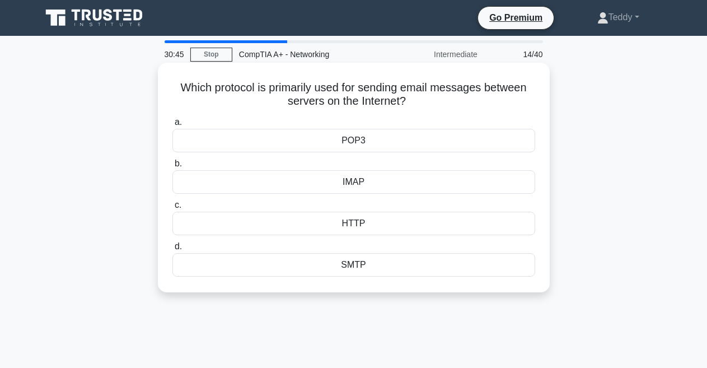
click at [369, 264] on div "SMTP" at bounding box center [353, 265] width 363 height 24
click at [172, 250] on input "d. SMTP" at bounding box center [172, 246] width 0 height 7
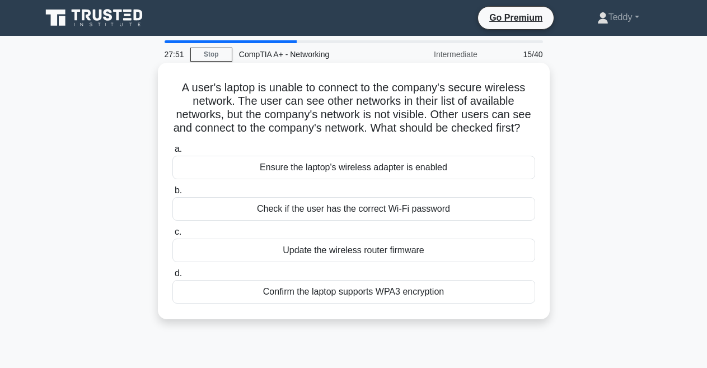
click at [367, 220] on div "Check if the user has the correct Wi-Fi password" at bounding box center [353, 209] width 363 height 24
click at [172, 194] on input "b. Check if the user has the correct Wi-Fi password" at bounding box center [172, 190] width 0 height 7
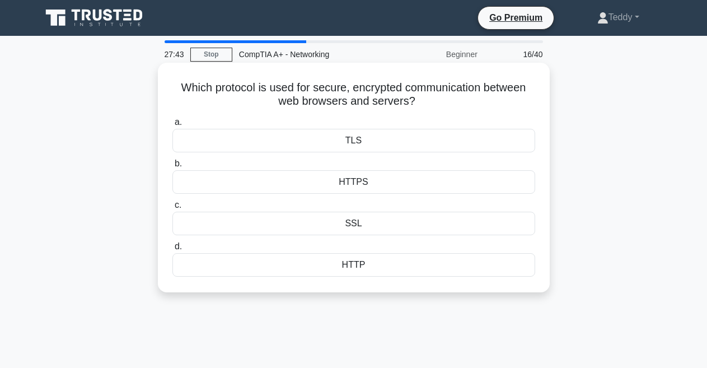
click at [378, 185] on div "HTTPS" at bounding box center [353, 182] width 363 height 24
click at [172, 167] on input "b. HTTPS" at bounding box center [172, 163] width 0 height 7
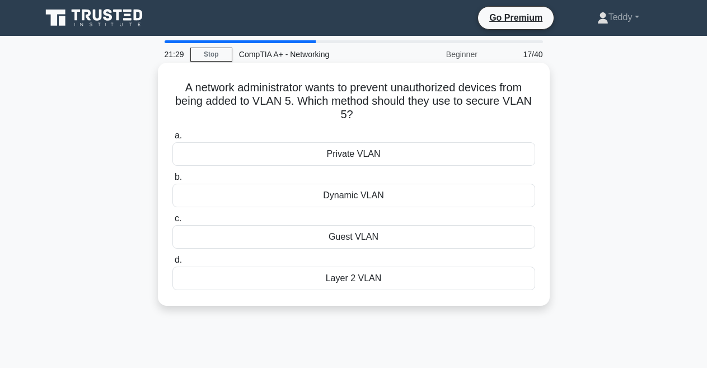
click at [365, 282] on div "Layer 2 VLAN" at bounding box center [353, 278] width 363 height 24
click at [172, 264] on input "d. Layer 2 VLAN" at bounding box center [172, 259] width 0 height 7
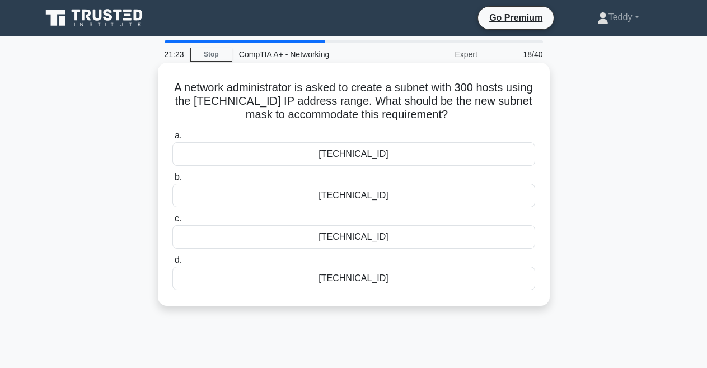
click at [384, 236] on div "255.255.255.128" at bounding box center [353, 237] width 363 height 24
click at [172, 222] on input "c. 255.255.255.128" at bounding box center [172, 218] width 0 height 7
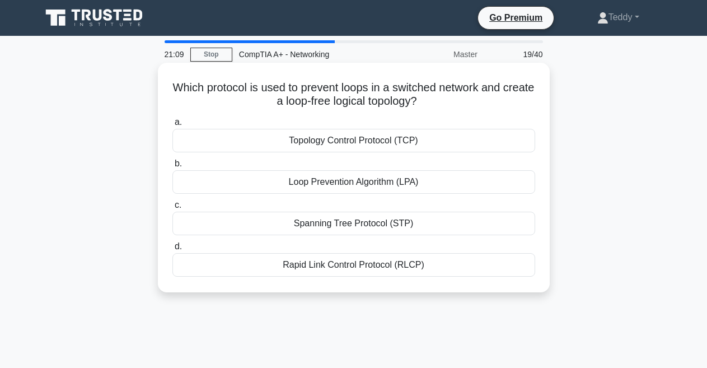
click at [407, 227] on div "Spanning Tree Protocol (STP)" at bounding box center [353, 224] width 363 height 24
click at [172, 209] on input "c. Spanning Tree Protocol (STP)" at bounding box center [172, 204] width 0 height 7
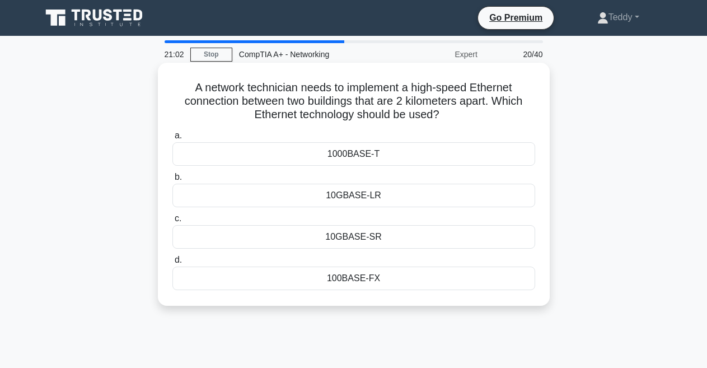
click at [382, 152] on div "1000BASE-T" at bounding box center [353, 154] width 363 height 24
click at [172, 139] on input "a. 1000BASE-T" at bounding box center [172, 135] width 0 height 7
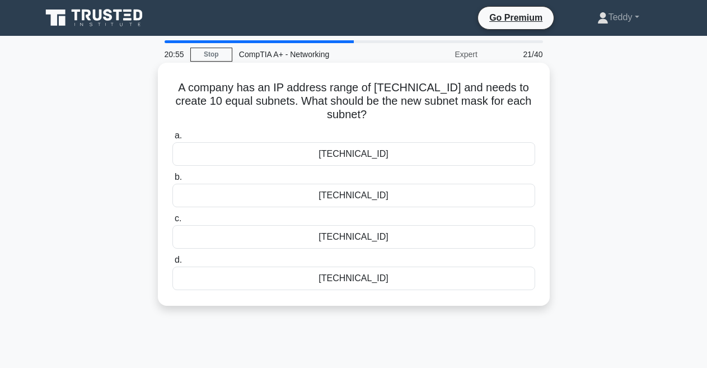
click at [395, 199] on div "255.255.248.0" at bounding box center [353, 196] width 363 height 24
click at [172, 181] on input "b. 255.255.248.0" at bounding box center [172, 176] width 0 height 7
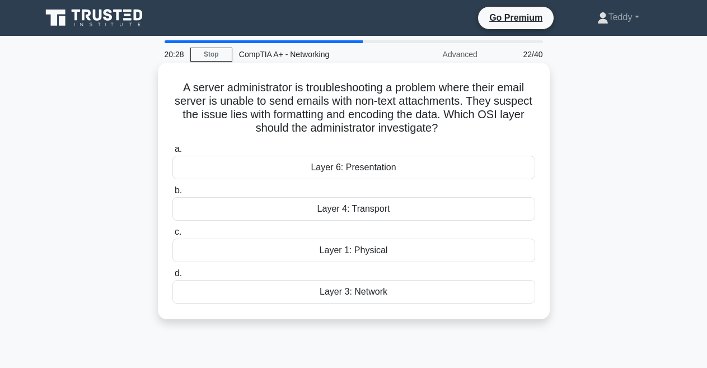
click at [386, 212] on div "Layer 4: Transport" at bounding box center [353, 209] width 363 height 24
click at [172, 194] on input "b. Layer 4: Transport" at bounding box center [172, 190] width 0 height 7
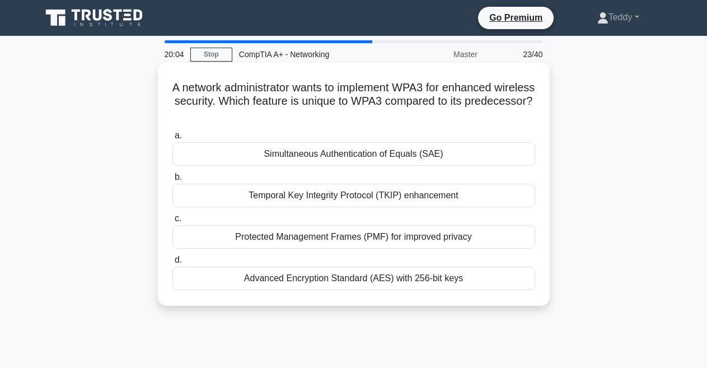
click at [405, 276] on div "Advanced Encryption Standard (AES) with 256-bit keys" at bounding box center [353, 278] width 363 height 24
click at [172, 264] on input "d. Advanced Encryption Standard (AES) with 256-bit keys" at bounding box center [172, 259] width 0 height 7
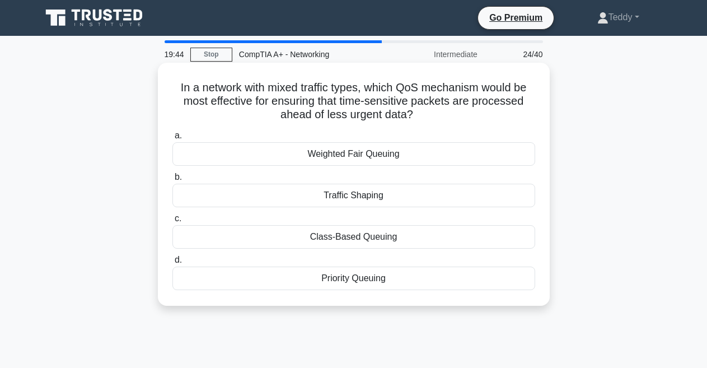
click at [362, 196] on div "Traffic Shaping" at bounding box center [353, 196] width 363 height 24
click at [172, 181] on input "b. Traffic Shaping" at bounding box center [172, 176] width 0 height 7
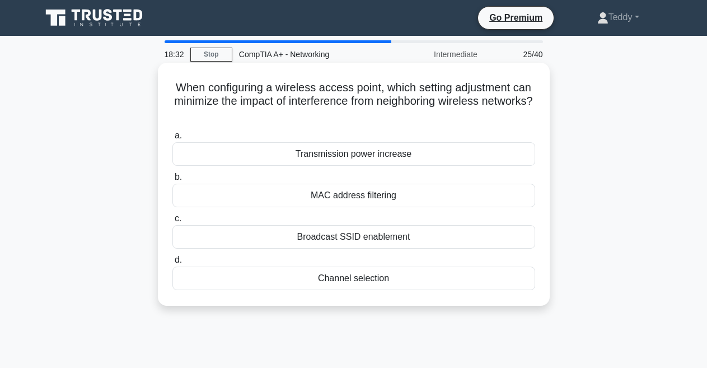
click at [396, 200] on div "MAC address filtering" at bounding box center [353, 196] width 363 height 24
click at [172, 181] on input "b. MAC address filtering" at bounding box center [172, 176] width 0 height 7
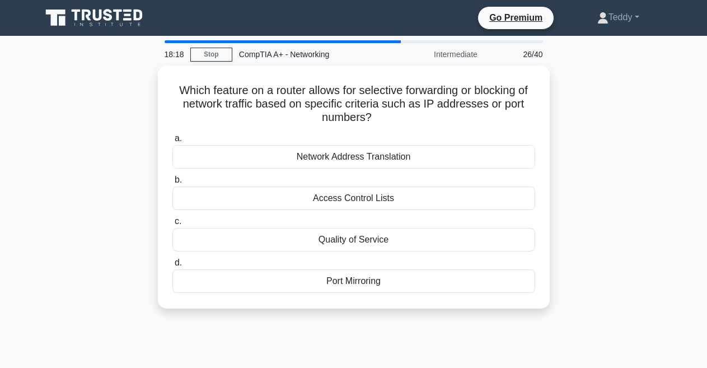
click at [396, 200] on div "Access Control Lists" at bounding box center [353, 198] width 363 height 24
click at [172, 184] on input "b. Access Control Lists" at bounding box center [172, 179] width 0 height 7
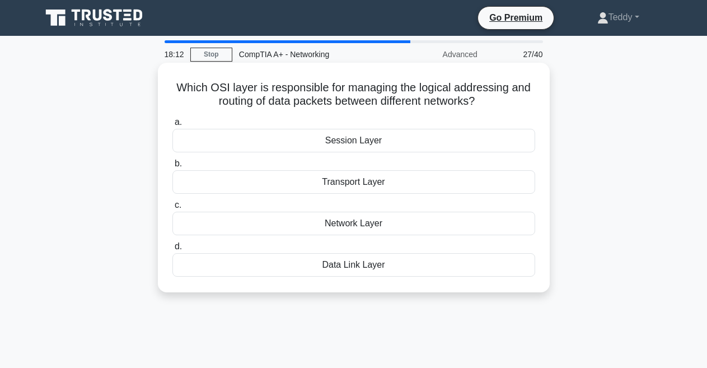
click at [369, 224] on div "Network Layer" at bounding box center [353, 224] width 363 height 24
click at [172, 209] on input "c. Network Layer" at bounding box center [172, 204] width 0 height 7
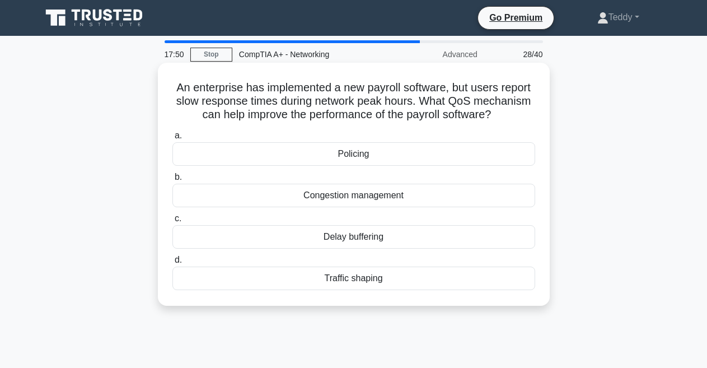
click at [352, 277] on div "Traffic shaping" at bounding box center [353, 278] width 363 height 24
click at [172, 264] on input "d. Traffic shaping" at bounding box center [172, 259] width 0 height 7
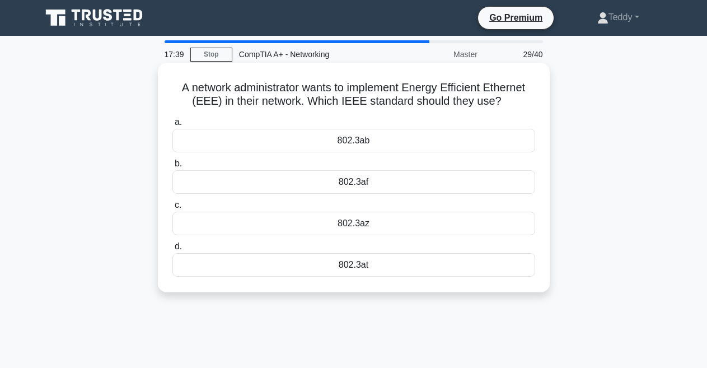
click at [375, 139] on div "802.3ab" at bounding box center [353, 141] width 363 height 24
click at [172, 126] on input "a. 802.3ab" at bounding box center [172, 122] width 0 height 7
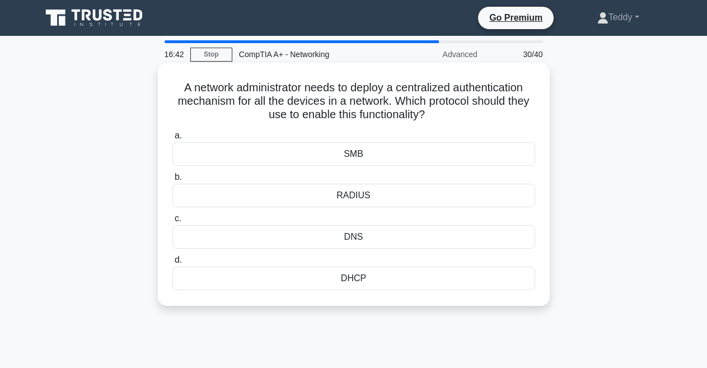
click at [364, 236] on div "DNS" at bounding box center [353, 237] width 363 height 24
click at [172, 222] on input "c. DNS" at bounding box center [172, 218] width 0 height 7
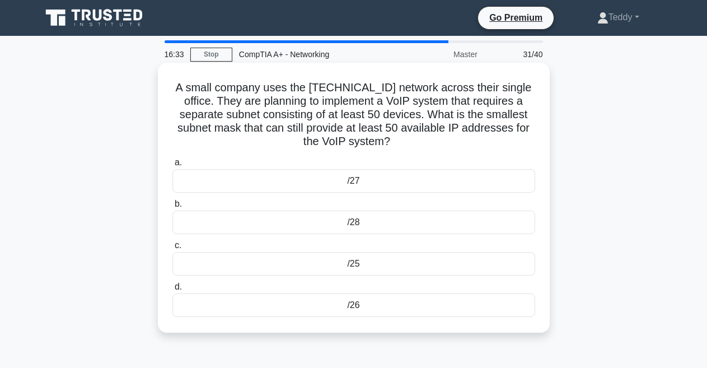
click at [361, 225] on div "/28" at bounding box center [353, 222] width 363 height 24
click at [172, 208] on input "b. /28" at bounding box center [172, 203] width 0 height 7
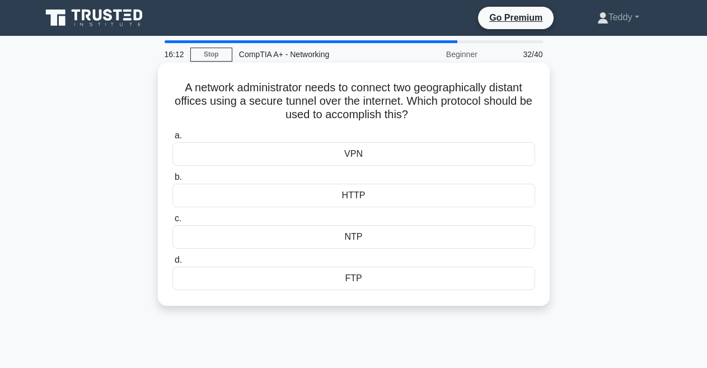
click at [367, 155] on div "VPN" at bounding box center [353, 154] width 363 height 24
click at [172, 139] on input "a. VPN" at bounding box center [172, 135] width 0 height 7
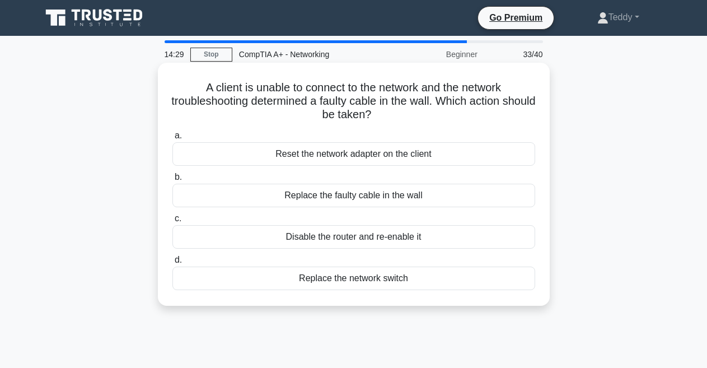
click at [384, 197] on div "Replace the faulty cable in the wall" at bounding box center [353, 196] width 363 height 24
click at [172, 181] on input "b. Replace the faulty cable in the wall" at bounding box center [172, 176] width 0 height 7
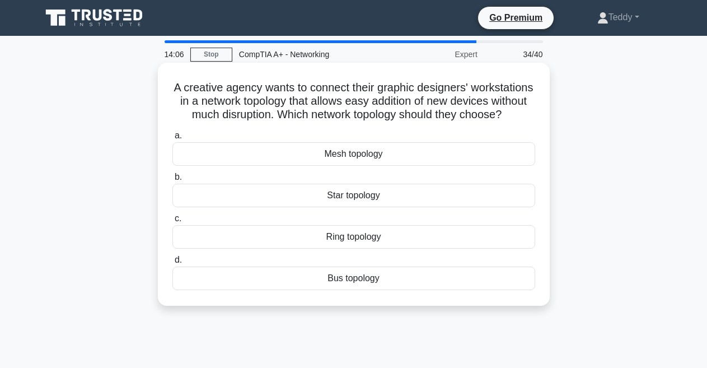
click at [351, 290] on div "Bus topology" at bounding box center [353, 278] width 363 height 24
click at [172, 264] on input "d. Bus topology" at bounding box center [172, 259] width 0 height 7
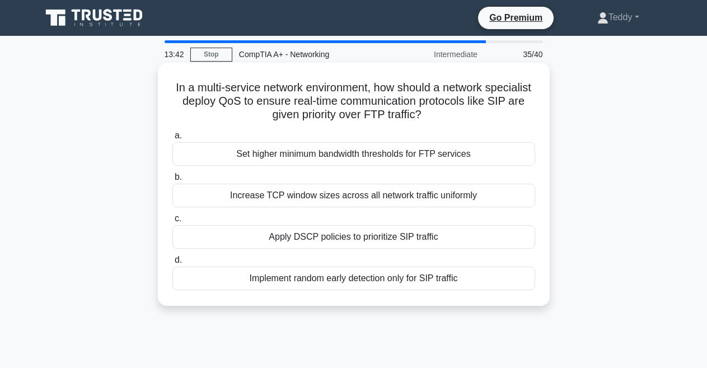
click at [346, 233] on div "Apply DSCP policies to prioritize SIP traffic" at bounding box center [353, 237] width 363 height 24
click at [172, 222] on input "c. Apply DSCP policies to prioritize SIP traffic" at bounding box center [172, 218] width 0 height 7
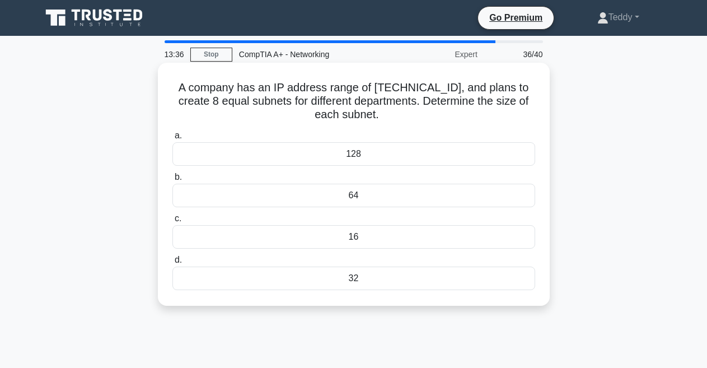
click at [361, 276] on div "32" at bounding box center [353, 278] width 363 height 24
click at [172, 264] on input "d. 32" at bounding box center [172, 259] width 0 height 7
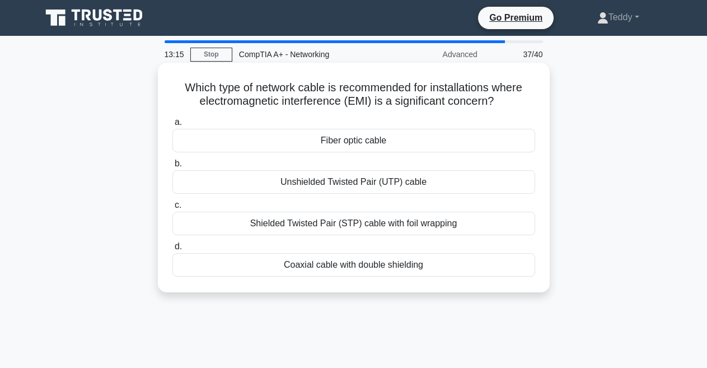
click at [400, 265] on div "Coaxial cable with double shielding" at bounding box center [353, 265] width 363 height 24
click at [172, 250] on input "d. Coaxial cable with double shielding" at bounding box center [172, 246] width 0 height 7
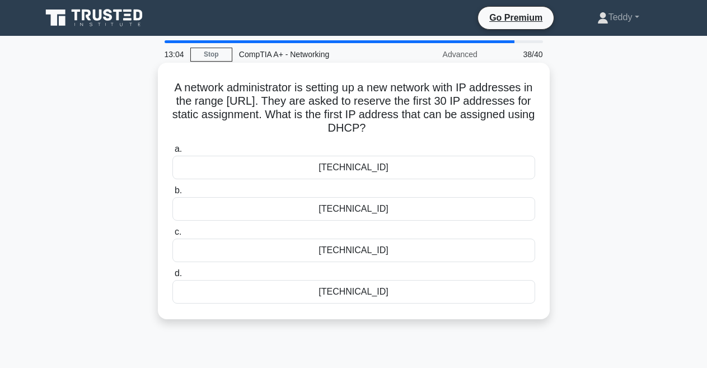
click at [382, 206] on div "192.168.10.0" at bounding box center [353, 209] width 363 height 24
click at [172, 194] on input "b. 192.168.10.0" at bounding box center [172, 190] width 0 height 7
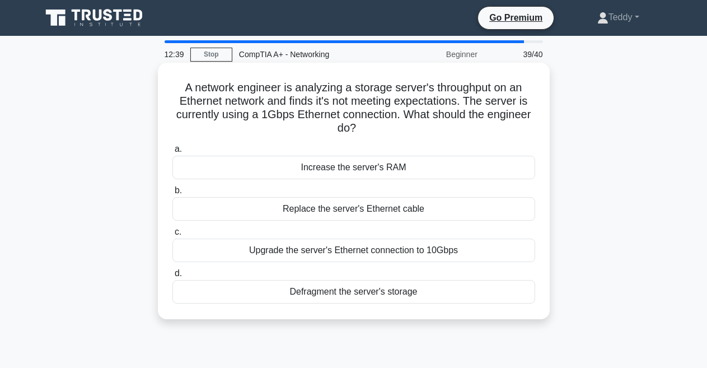
click at [361, 248] on div "Upgrade the server's Ethernet connection to 10Gbps" at bounding box center [353, 250] width 363 height 24
click at [172, 236] on input "c. Upgrade the server's Ethernet connection to 10Gbps" at bounding box center [172, 231] width 0 height 7
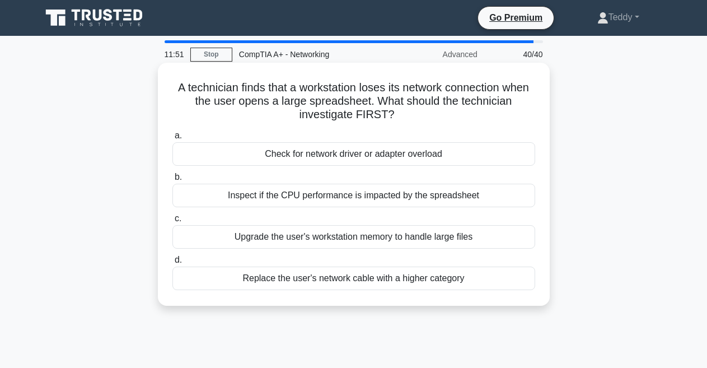
click at [359, 241] on div "Upgrade the user's workstation memory to handle large files" at bounding box center [353, 237] width 363 height 24
click at [172, 222] on input "c. Upgrade the user's workstation memory to handle large files" at bounding box center [172, 218] width 0 height 7
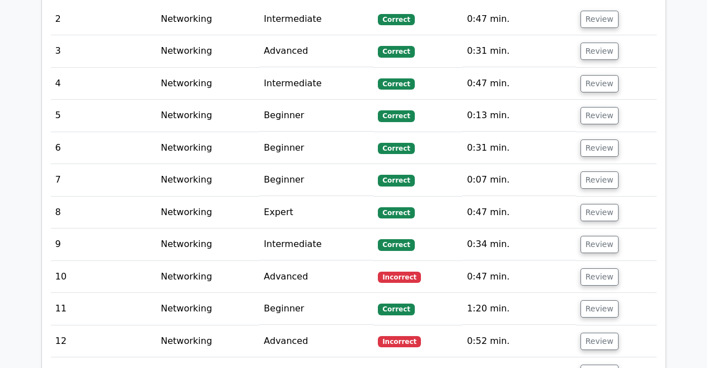
scroll to position [1420, 0]
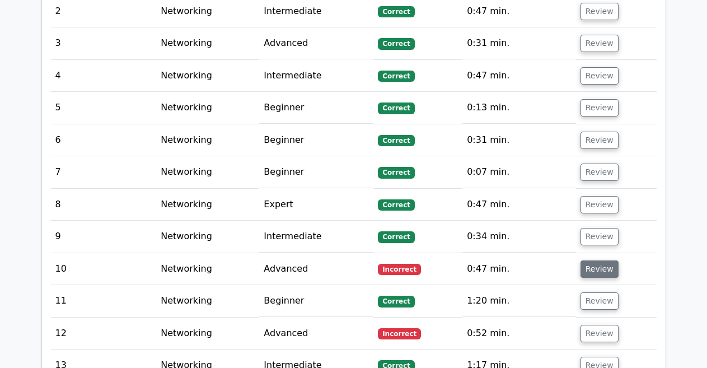
click at [599, 260] on button "Review" at bounding box center [599, 268] width 38 height 17
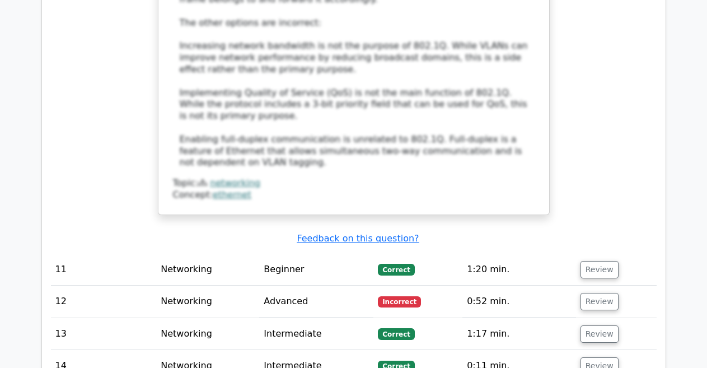
scroll to position [2102, 0]
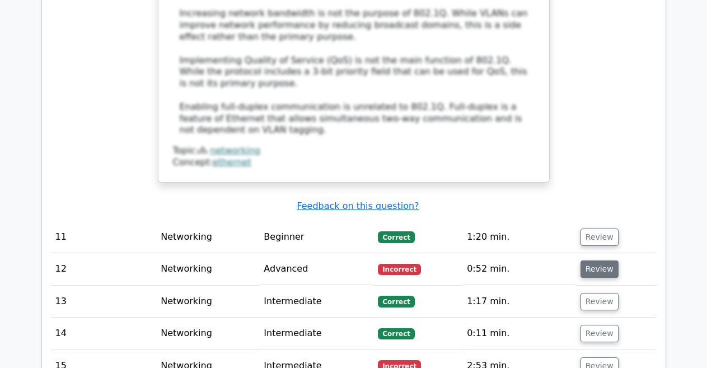
click at [602, 260] on button "Review" at bounding box center [599, 268] width 38 height 17
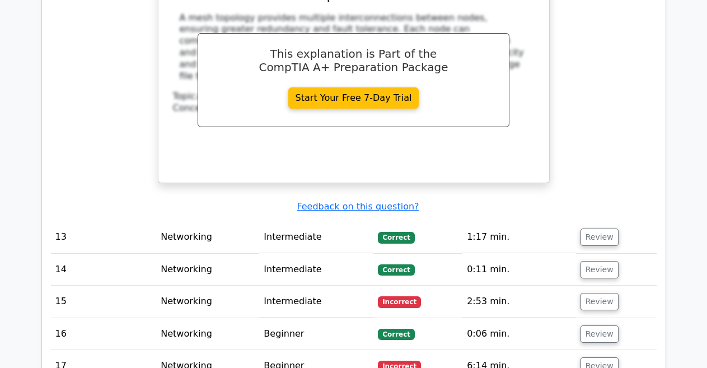
scroll to position [2680, 0]
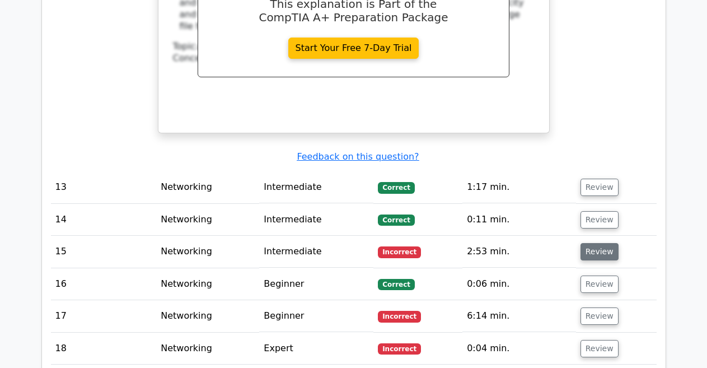
click at [598, 243] on button "Review" at bounding box center [599, 251] width 38 height 17
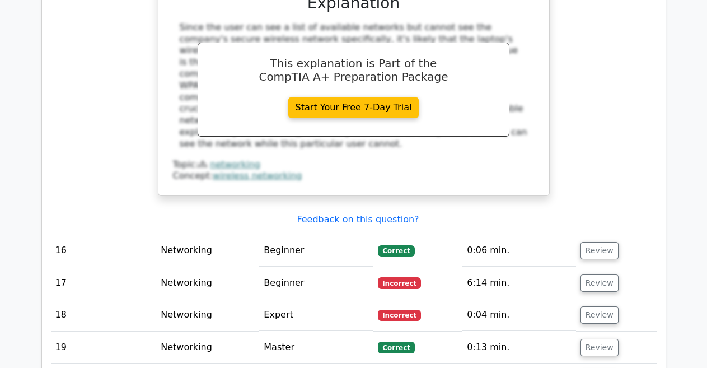
scroll to position [3174, 0]
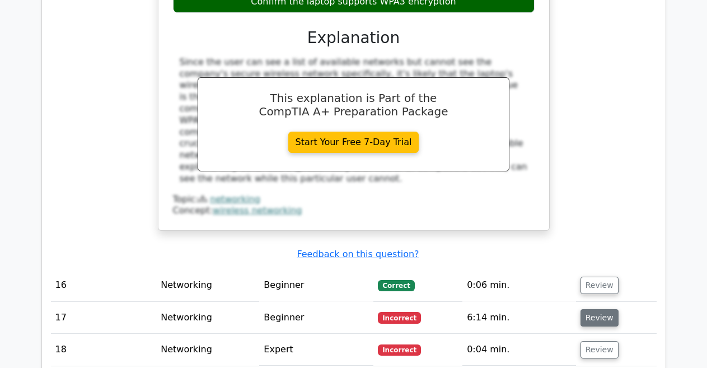
click at [605, 309] on button "Review" at bounding box center [599, 317] width 38 height 17
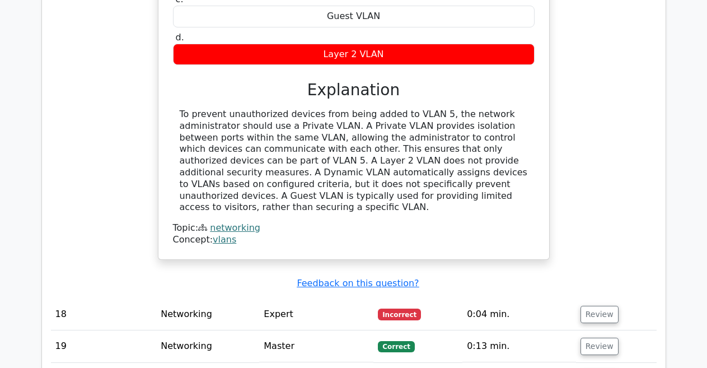
scroll to position [3641, 0]
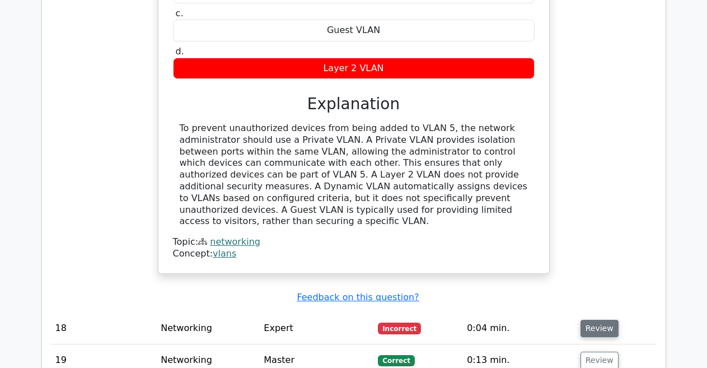
click at [600, 320] on button "Review" at bounding box center [599, 328] width 38 height 17
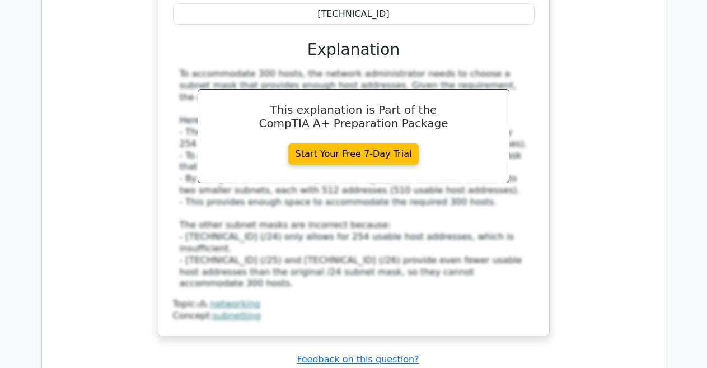
scroll to position [4158, 0]
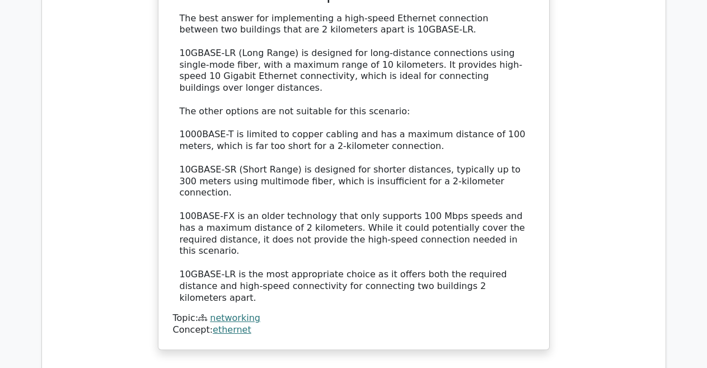
scroll to position [4867, 0]
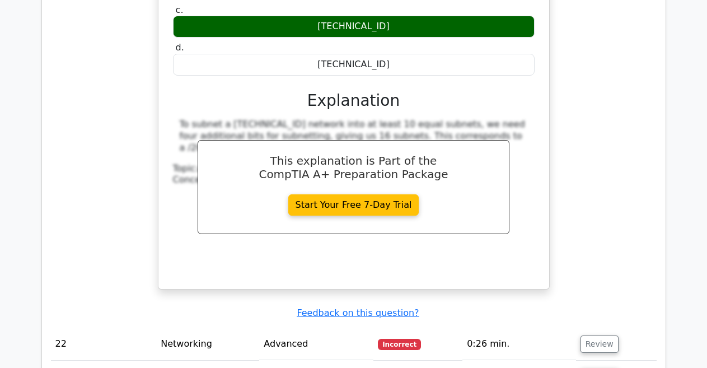
scroll to position [5425, 0]
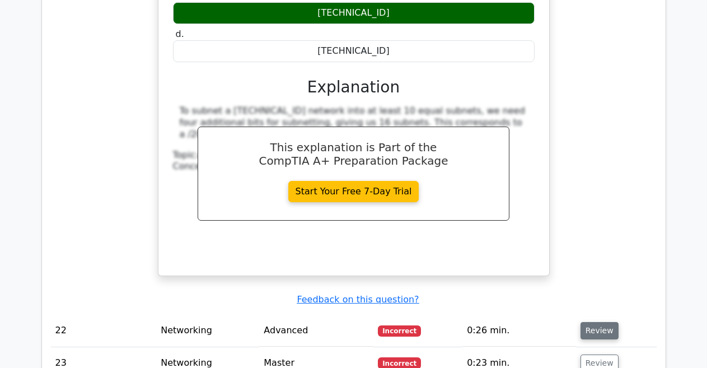
click at [595, 322] on button "Review" at bounding box center [599, 330] width 38 height 17
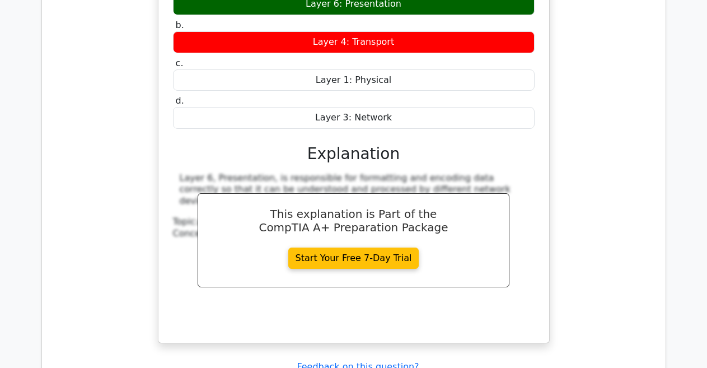
scroll to position [5931, 0]
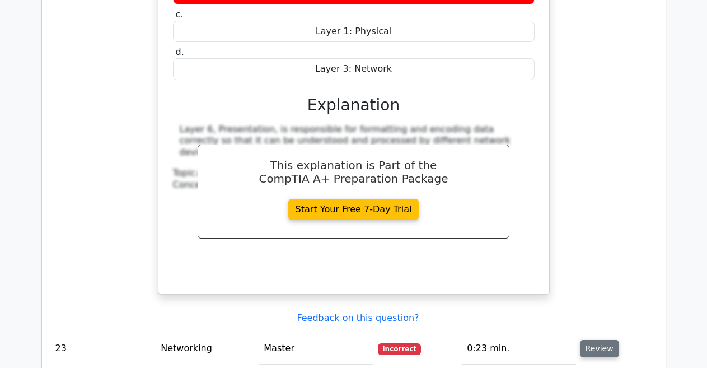
click at [591, 340] on button "Review" at bounding box center [599, 348] width 38 height 17
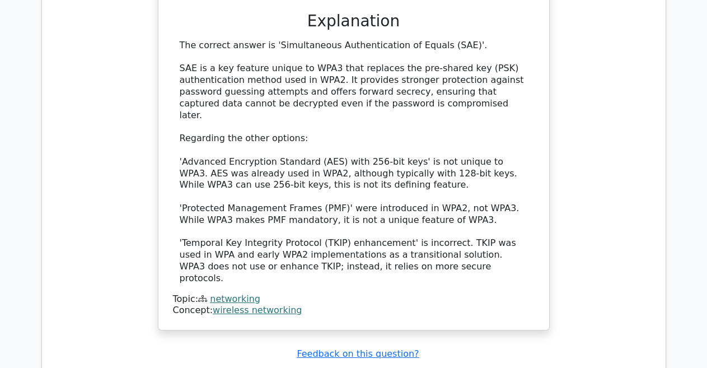
scroll to position [6527, 0]
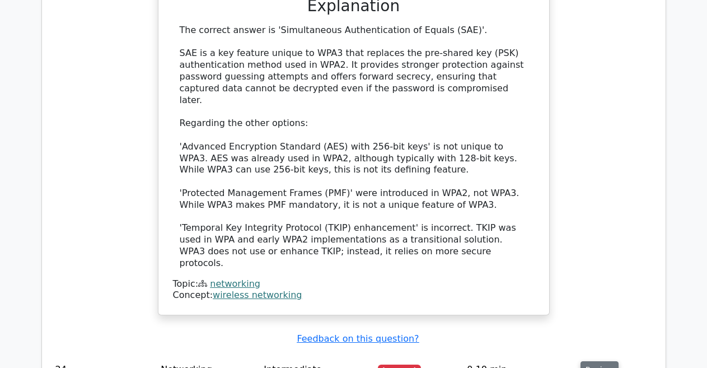
click at [592, 361] on button "Review" at bounding box center [599, 369] width 38 height 17
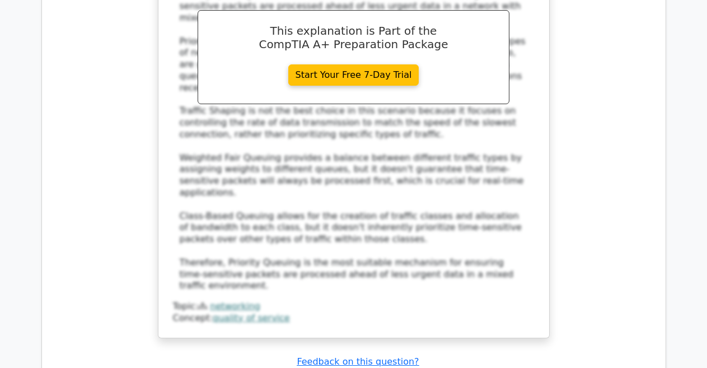
scroll to position [7196, 0]
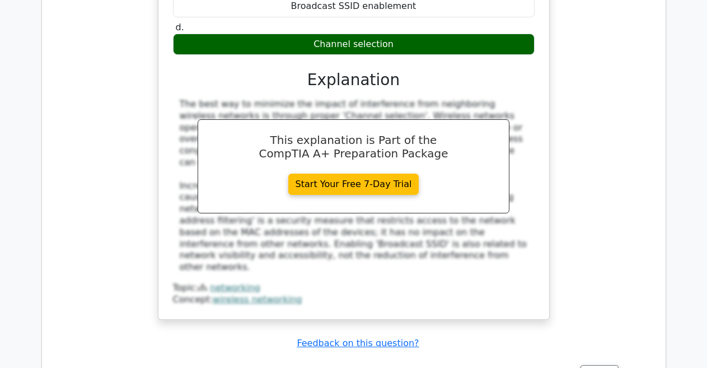
scroll to position [7762, 0]
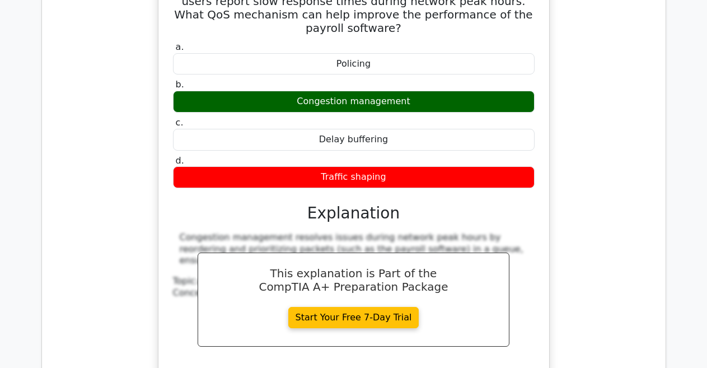
scroll to position [8270, 0]
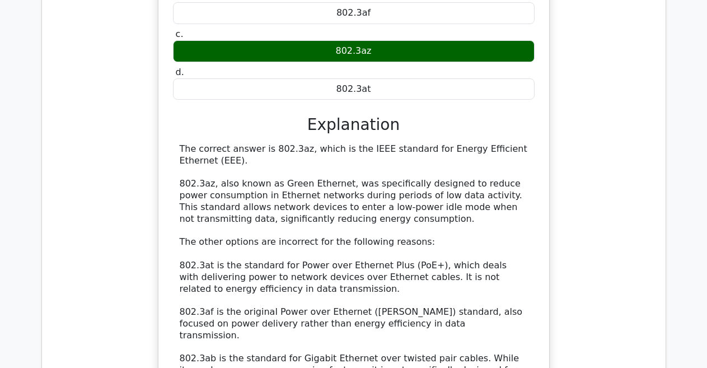
scroll to position [8857, 0]
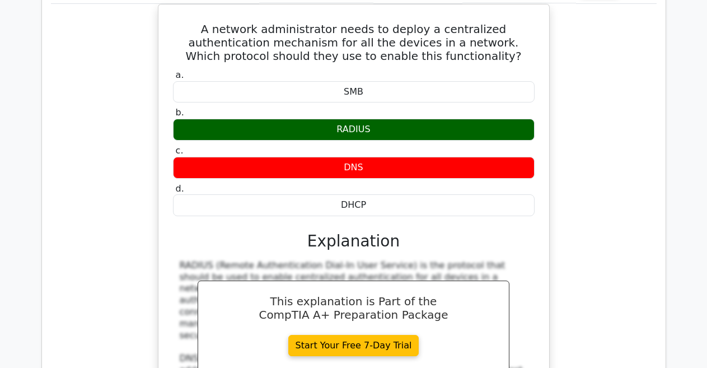
scroll to position [9389, 0]
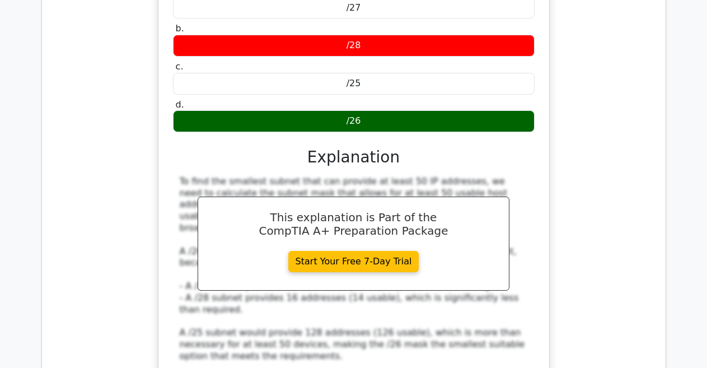
scroll to position [10054, 0]
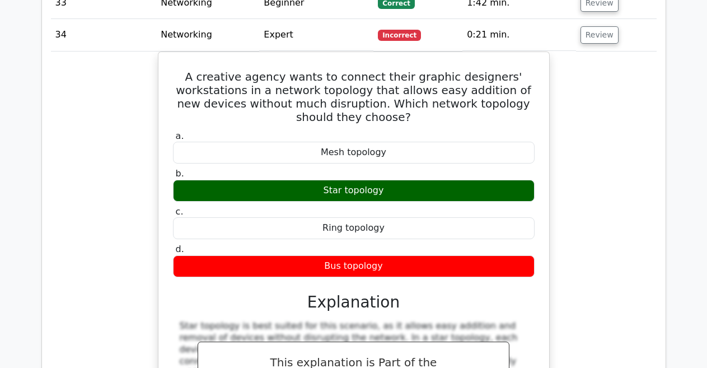
scroll to position [10528, 0]
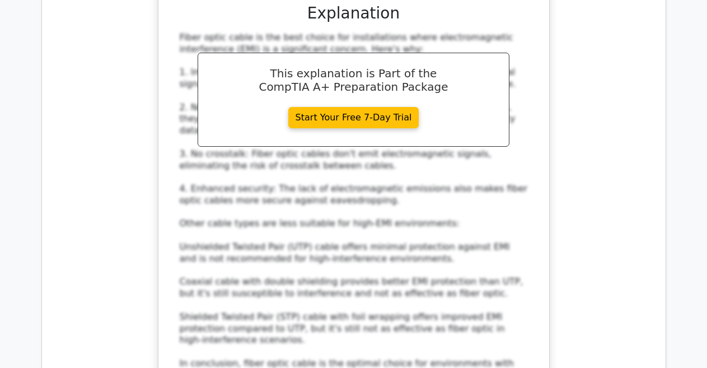
scroll to position [11380, 0]
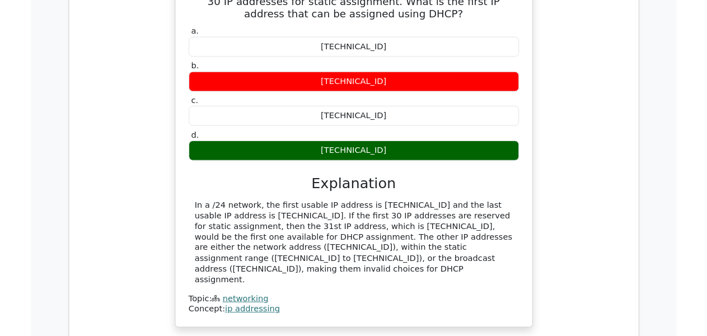
scroll to position [11880, 0]
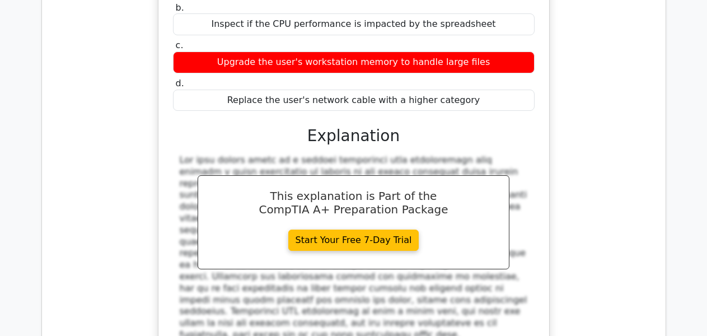
scroll to position [12644, 0]
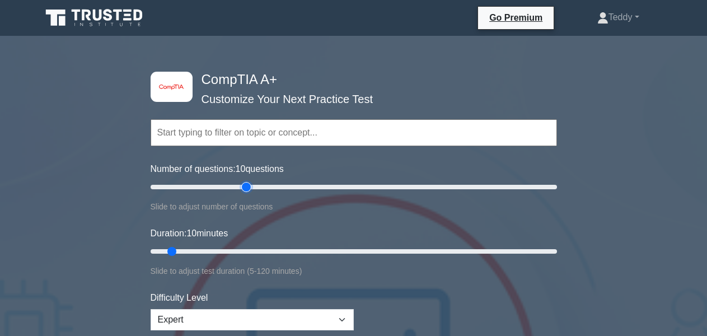
click at [251, 184] on input "Number of questions: 10 questions" at bounding box center [354, 186] width 406 height 13
click at [237, 188] on input "Number of questions: 50 questions" at bounding box center [354, 186] width 406 height 13
click at [220, 187] on input "Number of questions: 45 questions" at bounding box center [354, 186] width 406 height 13
type input "30"
click at [209, 185] on input "Number of questions: 35 questions" at bounding box center [354, 186] width 406 height 13
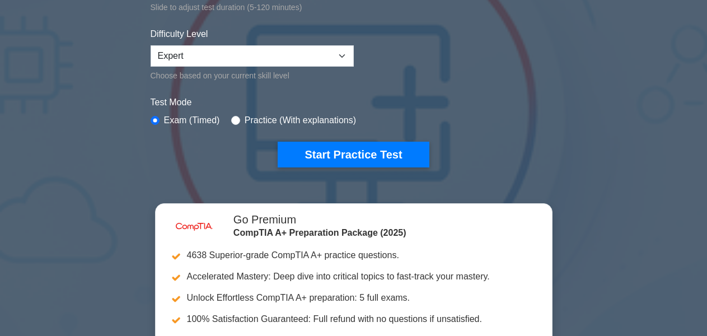
scroll to position [256, 0]
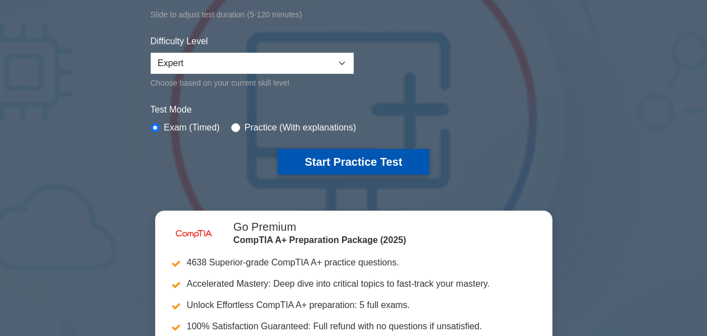
click at [320, 157] on button "Start Practice Test" at bounding box center [353, 162] width 151 height 26
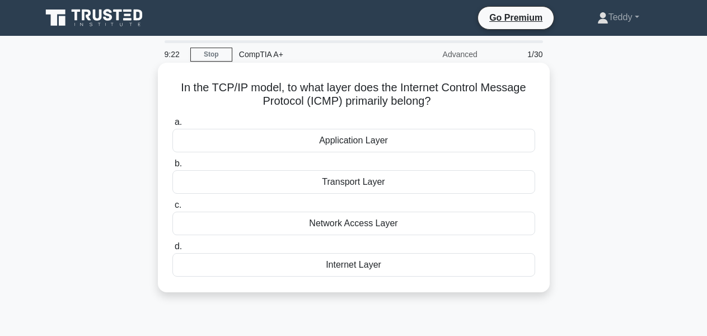
click at [349, 223] on div "Network Access Layer" at bounding box center [353, 224] width 363 height 24
click at [172, 209] on input "c. Network Access Layer" at bounding box center [172, 204] width 0 height 7
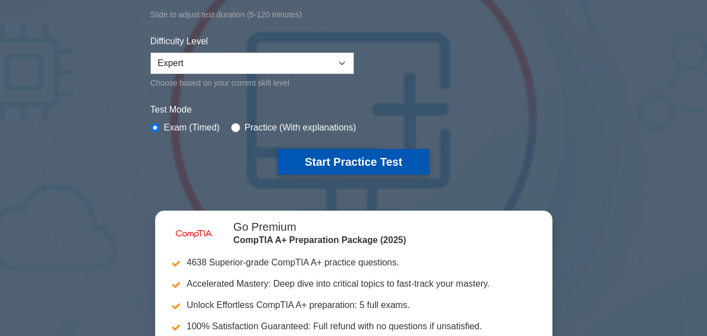
click at [354, 160] on button "Start Practice Test" at bounding box center [353, 162] width 151 height 26
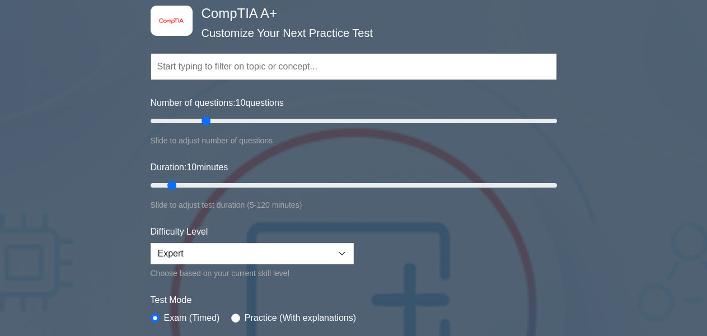
scroll to position [73, 0]
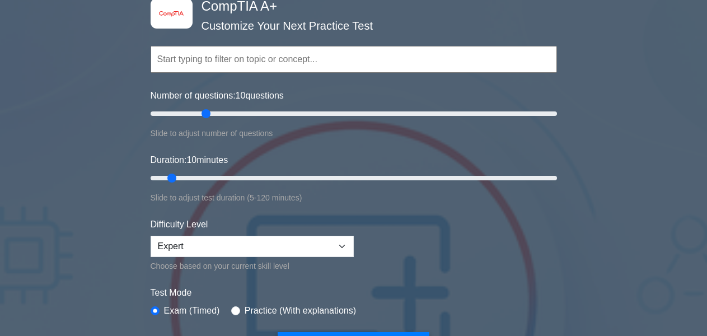
click at [297, 57] on input "text" at bounding box center [354, 59] width 406 height 27
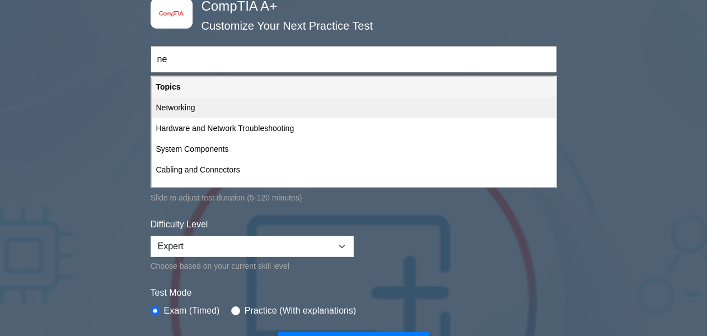
click at [208, 113] on div "Networking" at bounding box center [354, 107] width 404 height 21
type input "Networking"
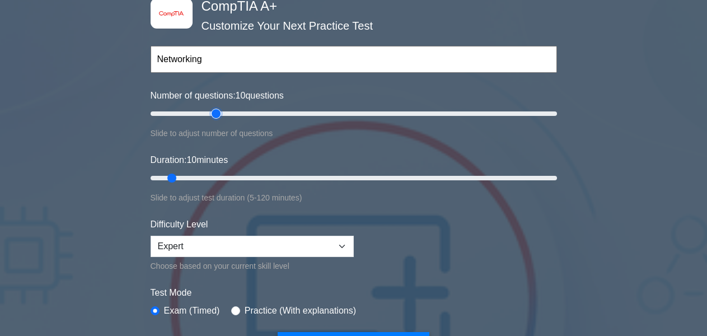
type input "35"
click at [214, 113] on input "Number of questions: 10 questions" at bounding box center [354, 113] width 406 height 13
type input "30"
click at [210, 113] on input "Number of questions: 35 questions" at bounding box center [354, 113] width 406 height 13
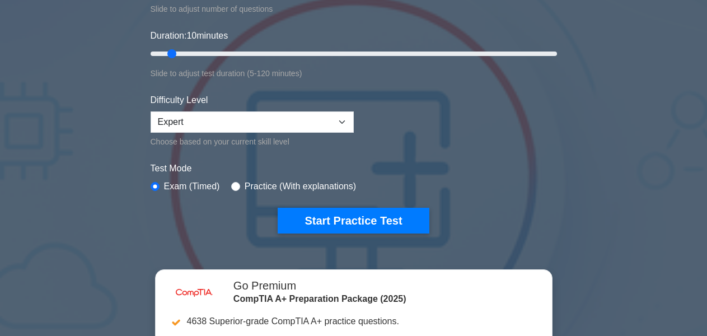
scroll to position [212, 0]
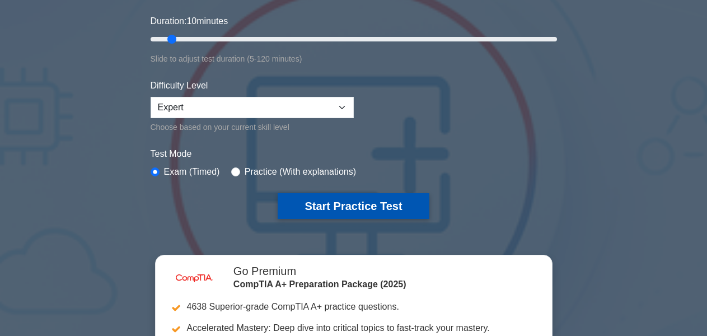
click at [364, 204] on button "Start Practice Test" at bounding box center [353, 206] width 151 height 26
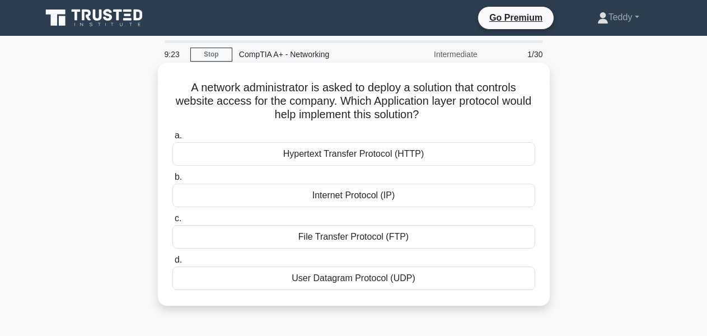
click at [368, 154] on div "Hypertext Transfer Protocol (HTTP)" at bounding box center [353, 154] width 363 height 24
click at [172, 139] on input "a. Hypertext Transfer Protocol (HTTP)" at bounding box center [172, 135] width 0 height 7
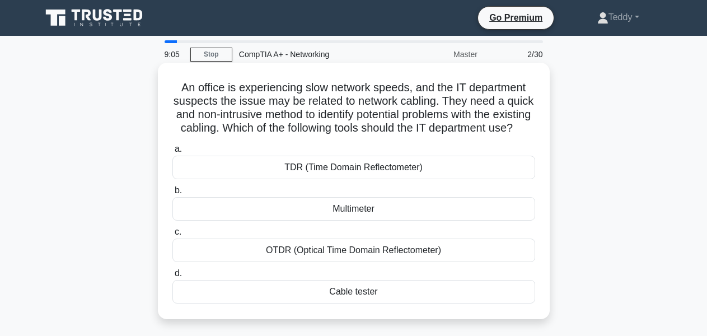
click at [365, 303] on div "Cable tester" at bounding box center [353, 292] width 363 height 24
click at [172, 277] on input "d. Cable tester" at bounding box center [172, 273] width 0 height 7
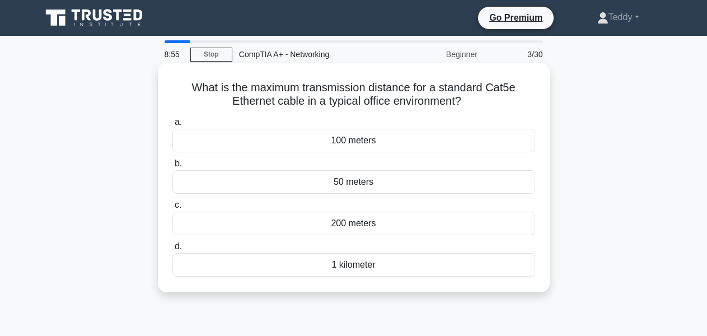
click at [365, 144] on div "100 meters" at bounding box center [353, 141] width 363 height 24
click at [172, 126] on input "a. 100 meters" at bounding box center [172, 122] width 0 height 7
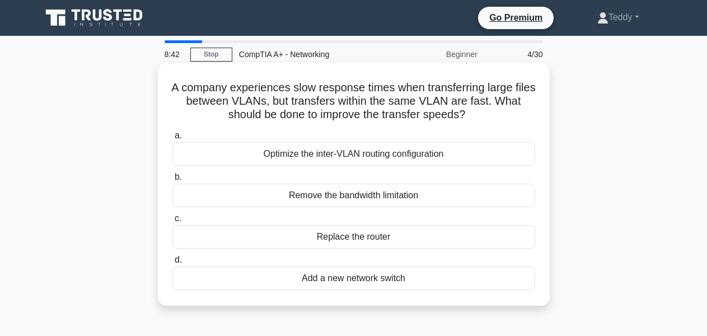
click at [369, 151] on div "Optimize the inter-VLAN routing configuration" at bounding box center [353, 154] width 363 height 24
click at [172, 139] on input "a. Optimize the inter-VLAN routing configuration" at bounding box center [172, 135] width 0 height 7
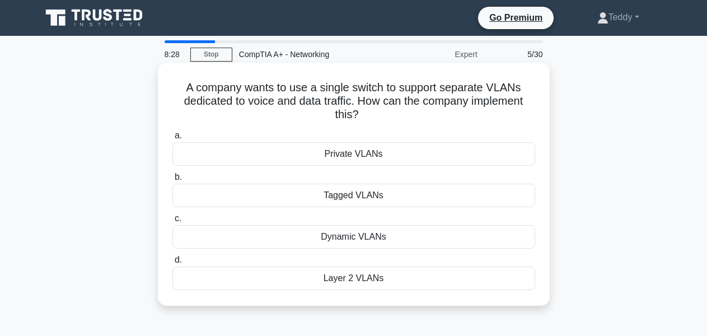
click at [384, 157] on div "Private VLANs" at bounding box center [353, 154] width 363 height 24
click at [172, 139] on input "a. Private VLANs" at bounding box center [172, 135] width 0 height 7
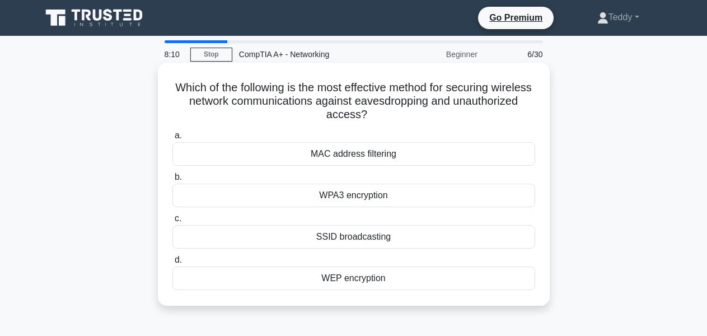
click at [349, 201] on div "WPA3 encryption" at bounding box center [353, 196] width 363 height 24
click at [172, 181] on input "b. WPA3 encryption" at bounding box center [172, 176] width 0 height 7
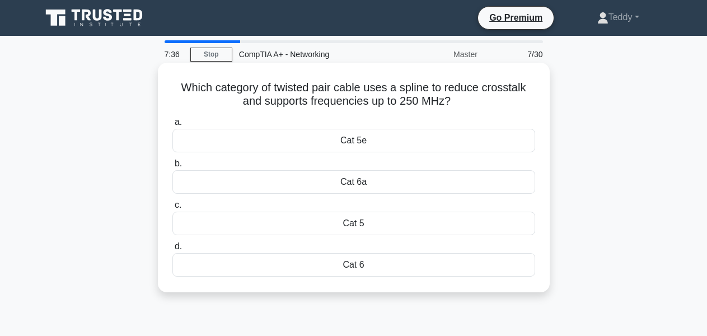
click at [361, 138] on div "Cat 5e" at bounding box center [353, 141] width 363 height 24
click at [172, 126] on input "a. Cat 5e" at bounding box center [172, 122] width 0 height 7
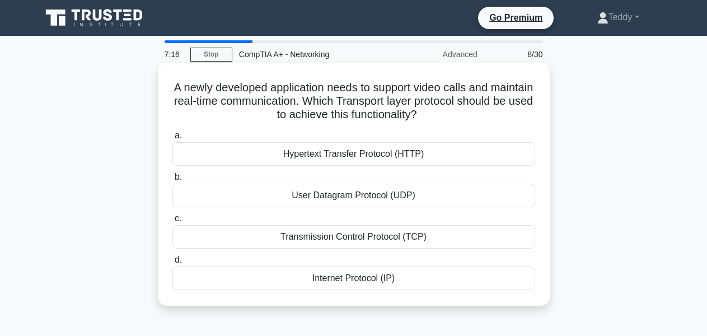
click at [399, 196] on div "User Datagram Protocol (UDP)" at bounding box center [353, 196] width 363 height 24
click at [172, 181] on input "b. User Datagram Protocol (UDP)" at bounding box center [172, 176] width 0 height 7
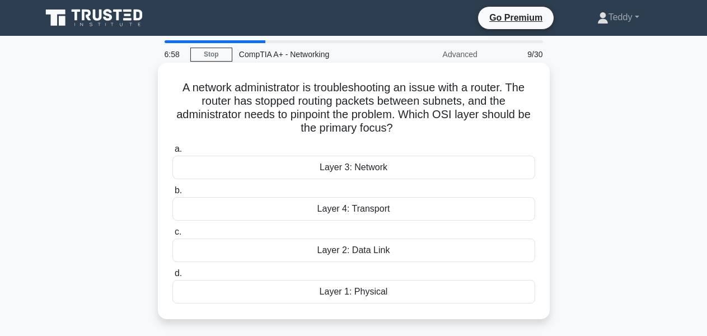
click at [383, 171] on div "Layer 3: Network" at bounding box center [353, 168] width 363 height 24
click at [172, 153] on input "a. Layer 3: Network" at bounding box center [172, 148] width 0 height 7
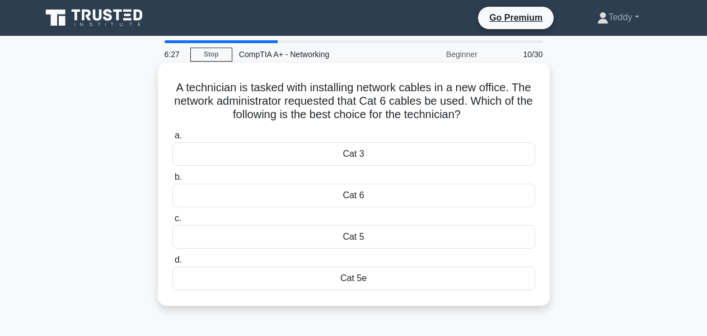
click at [362, 283] on div "Cat 5e" at bounding box center [353, 278] width 363 height 24
click at [172, 264] on input "d. Cat 5e" at bounding box center [172, 259] width 0 height 7
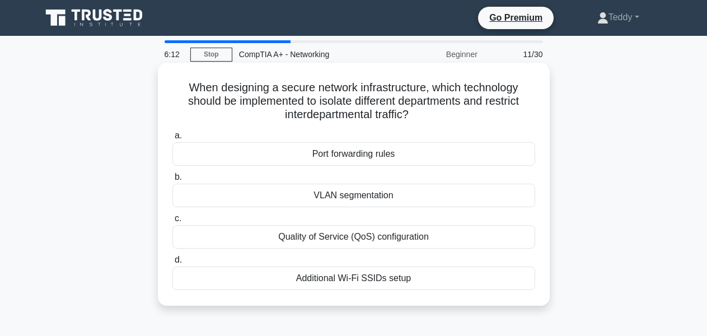
click at [356, 196] on div "VLAN segmentation" at bounding box center [353, 196] width 363 height 24
click at [172, 181] on input "b. VLAN segmentation" at bounding box center [172, 176] width 0 height 7
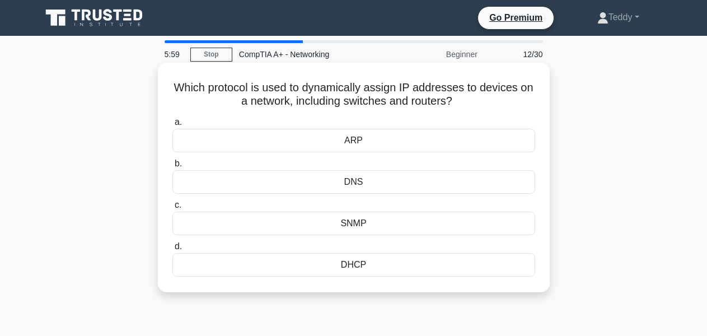
click at [354, 269] on div "DHCP" at bounding box center [353, 265] width 363 height 24
click at [172, 250] on input "d. DHCP" at bounding box center [172, 246] width 0 height 7
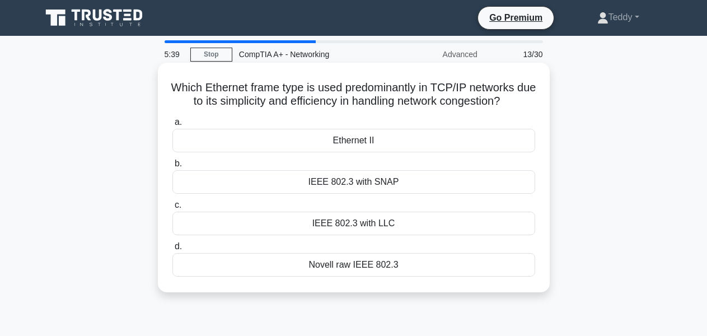
click at [361, 185] on div "IEEE 802.3 with SNAP" at bounding box center [353, 182] width 363 height 24
click at [172, 167] on input "b. IEEE 802.3 with SNAP" at bounding box center [172, 163] width 0 height 7
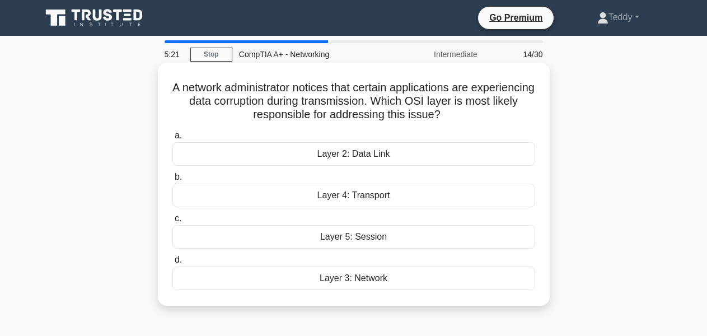
click at [376, 154] on div "Layer 2: Data Link" at bounding box center [353, 154] width 363 height 24
click at [172, 139] on input "a. Layer 2: Data Link" at bounding box center [172, 135] width 0 height 7
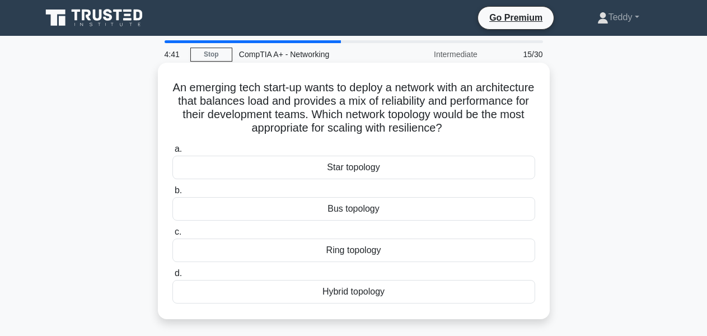
click at [373, 250] on div "Ring topology" at bounding box center [353, 250] width 363 height 24
click at [172, 236] on input "c. Ring topology" at bounding box center [172, 231] width 0 height 7
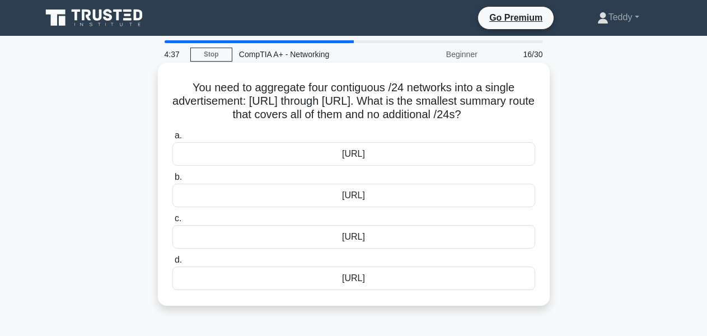
click at [373, 248] on div "[URL]" at bounding box center [353, 237] width 363 height 24
click at [172, 222] on input "c. [URL]" at bounding box center [172, 218] width 0 height 7
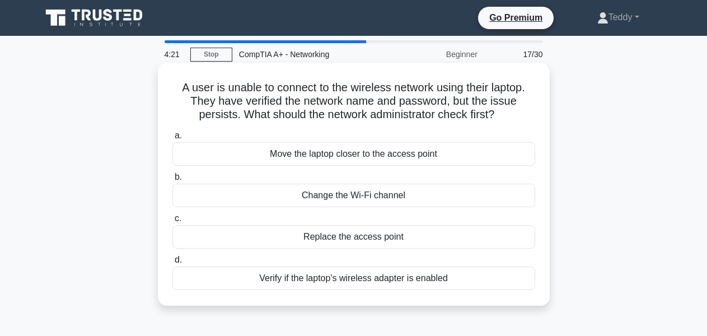
click at [379, 280] on div "Verify if the laptop's wireless adapter is enabled" at bounding box center [353, 278] width 363 height 24
click at [172, 264] on input "d. Verify if the laptop's wireless adapter is enabled" at bounding box center [172, 259] width 0 height 7
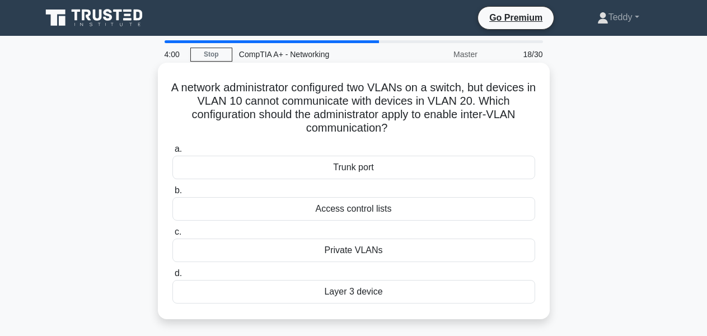
click at [373, 168] on div "Trunk port" at bounding box center [353, 168] width 363 height 24
click at [172, 153] on input "a. Trunk port" at bounding box center [172, 148] width 0 height 7
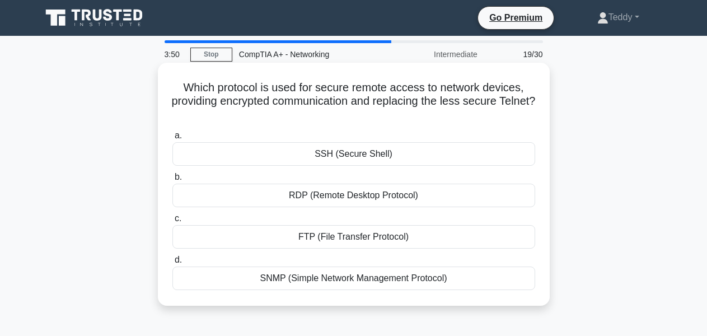
click at [369, 159] on div "SSH (Secure Shell)" at bounding box center [353, 154] width 363 height 24
click at [172, 139] on input "a. SSH (Secure Shell)" at bounding box center [172, 135] width 0 height 7
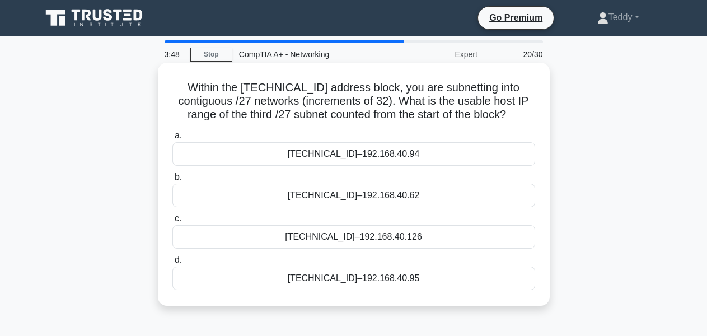
click at [369, 159] on div "[TECHNICAL_ID]–192.168.40.94" at bounding box center [353, 154] width 363 height 24
click at [172, 139] on input "a. [TECHNICAL_ID]–192.168.40.94" at bounding box center [172, 135] width 0 height 7
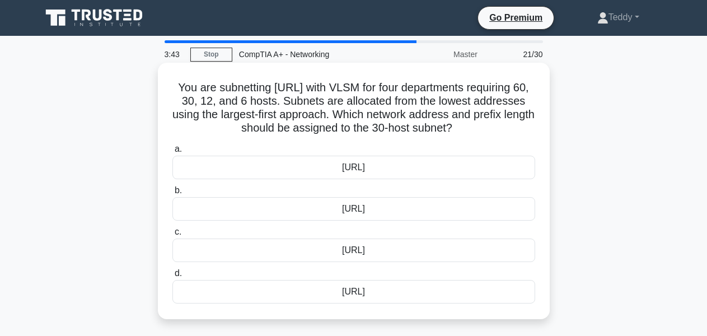
click at [359, 171] on div "[URL]" at bounding box center [353, 168] width 363 height 24
click at [172, 153] on input "a. [URL]" at bounding box center [172, 148] width 0 height 7
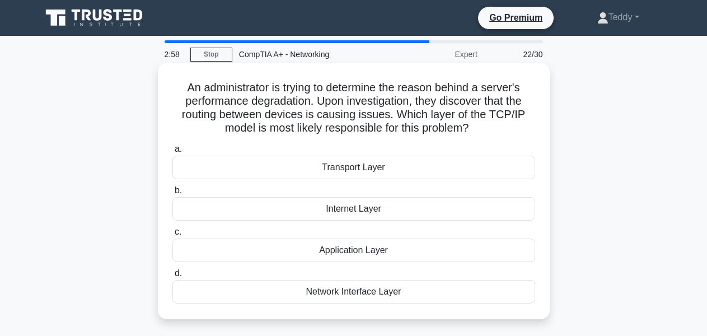
click at [352, 297] on div "Network Interface Layer" at bounding box center [353, 292] width 363 height 24
click at [172, 277] on input "d. Network Interface Layer" at bounding box center [172, 273] width 0 height 7
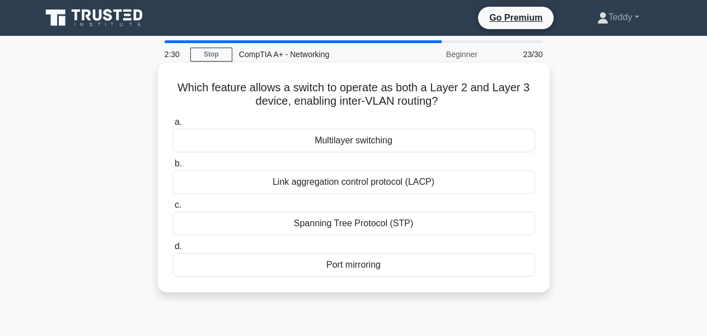
click at [331, 186] on div "Link aggregation control protocol (LACP)" at bounding box center [353, 182] width 363 height 24
click at [172, 167] on input "b. Link aggregation control protocol (LACP)" at bounding box center [172, 163] width 0 height 7
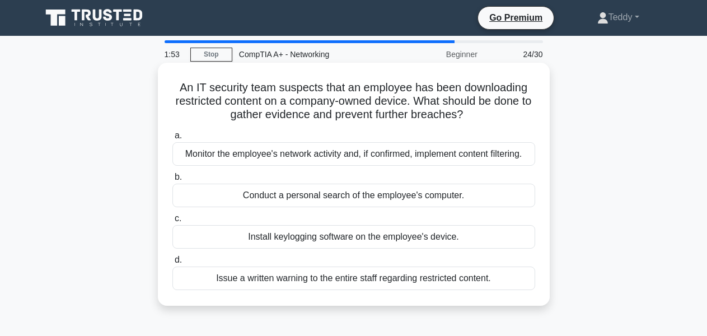
click at [306, 156] on div "Monitor the employee's network activity and, if confirmed, implement content fi…" at bounding box center [353, 154] width 363 height 24
click at [172, 139] on input "a. Monitor the employee's network activity and, if confirmed, implement content…" at bounding box center [172, 135] width 0 height 7
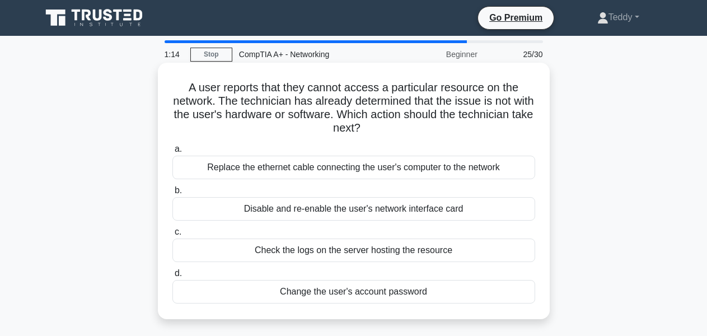
click at [302, 171] on div "Replace the ethernet cable connecting the user's computer to the network" at bounding box center [353, 168] width 363 height 24
click at [172, 153] on input "a. Replace the ethernet cable connecting the user's computer to the network" at bounding box center [172, 148] width 0 height 7
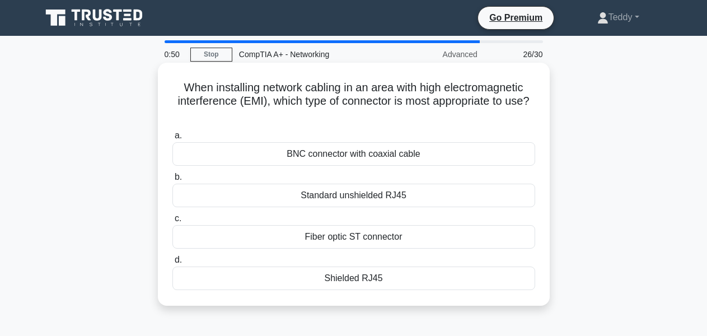
click at [371, 237] on div "Fiber optic ST connector" at bounding box center [353, 237] width 363 height 24
click at [172, 222] on input "c. Fiber optic ST connector" at bounding box center [172, 218] width 0 height 7
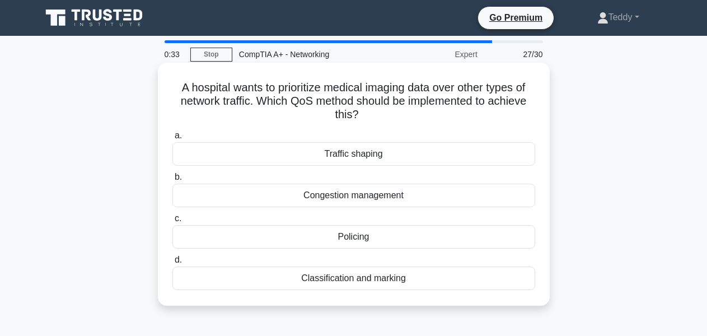
click at [359, 190] on div "Congestion management" at bounding box center [353, 196] width 363 height 24
click at [172, 181] on input "b. Congestion management" at bounding box center [172, 176] width 0 height 7
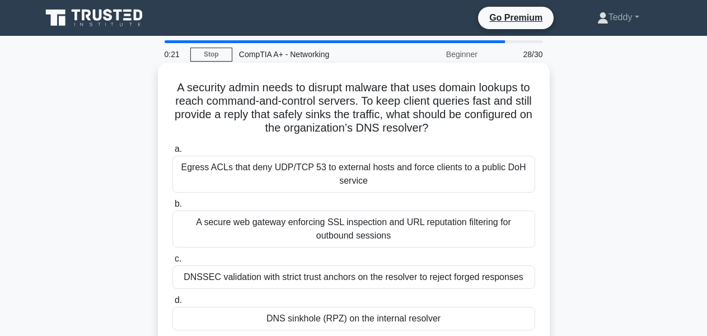
click at [354, 324] on div "DNS sinkhole (RPZ) on the internal resolver" at bounding box center [353, 319] width 363 height 24
click at [172, 304] on input "d. DNS sinkhole (RPZ) on the internal resolver" at bounding box center [172, 300] width 0 height 7
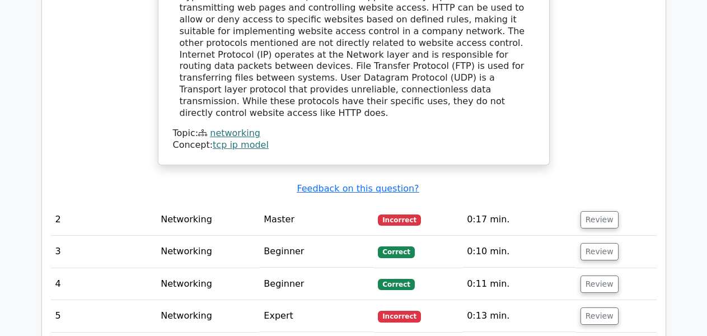
scroll to position [1171, 0]
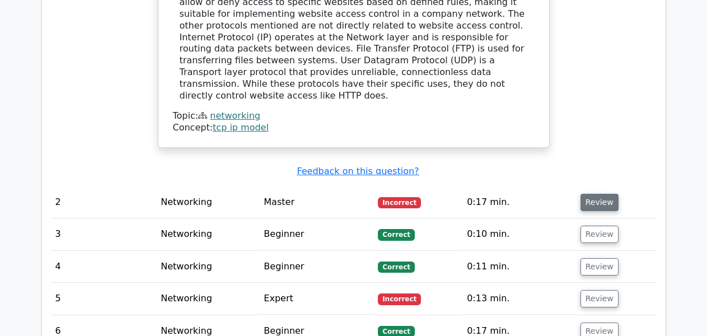
click at [603, 194] on button "Review" at bounding box center [599, 202] width 38 height 17
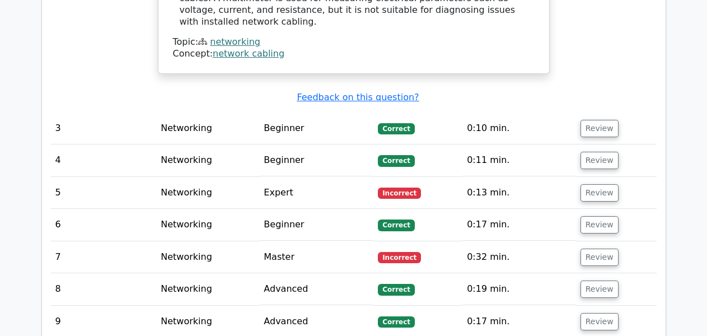
scroll to position [1804, 0]
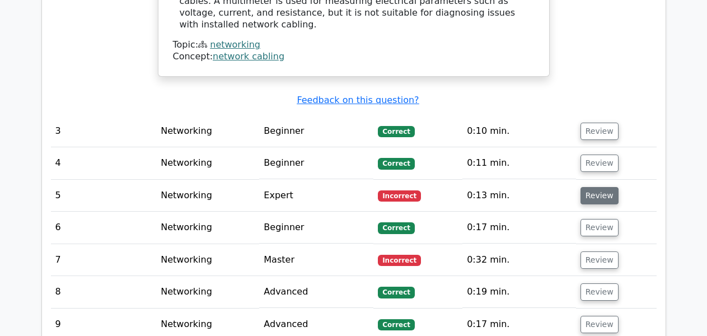
click at [601, 187] on button "Review" at bounding box center [599, 195] width 38 height 17
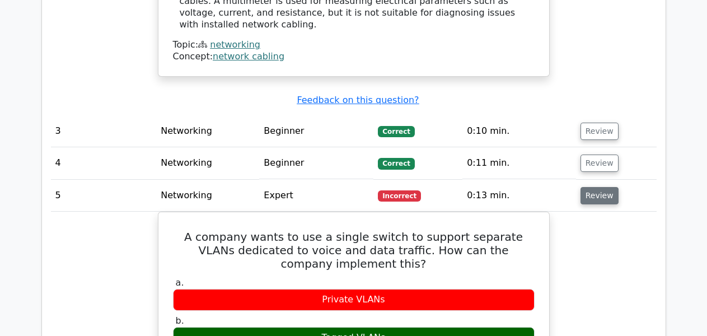
click at [601, 187] on button "Review" at bounding box center [599, 195] width 38 height 17
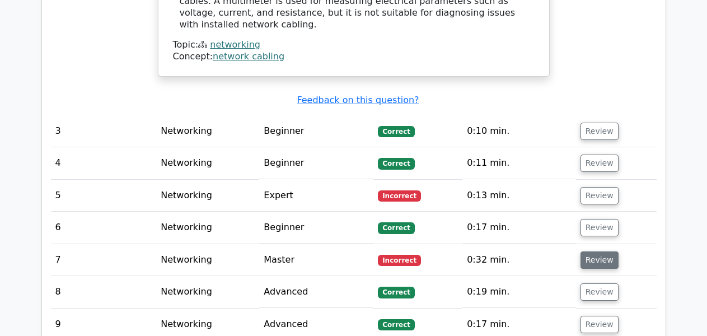
click at [589, 251] on button "Review" at bounding box center [599, 259] width 38 height 17
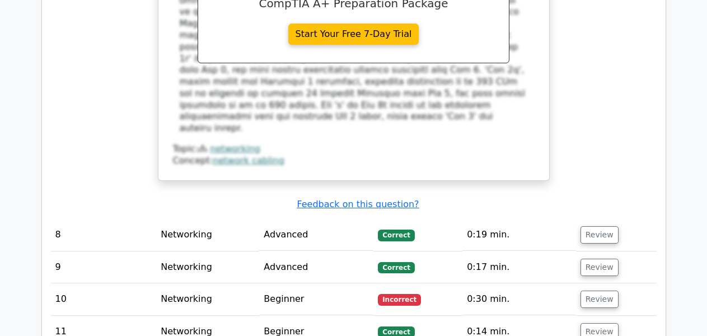
scroll to position [2422, 0]
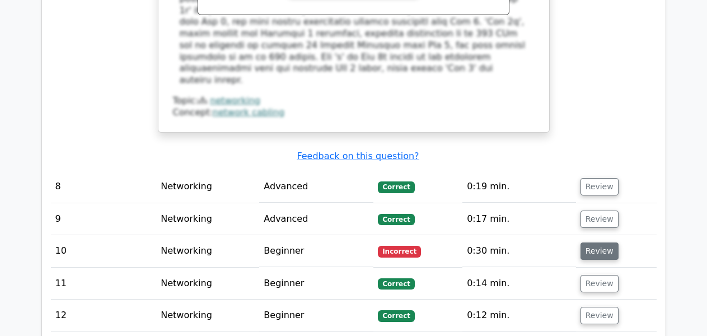
click at [607, 242] on button "Review" at bounding box center [599, 250] width 38 height 17
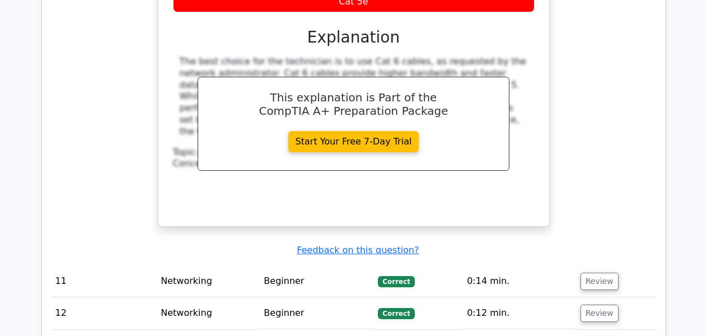
scroll to position [2899, 0]
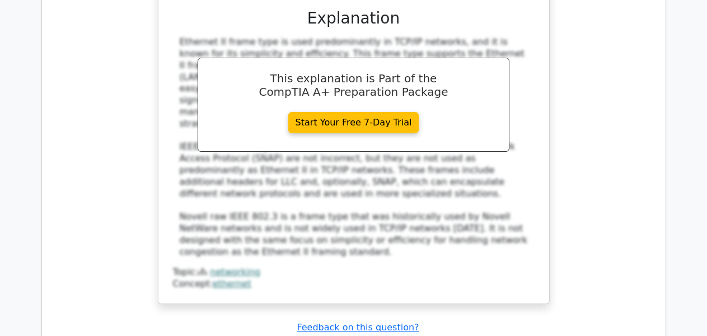
scroll to position [3561, 0]
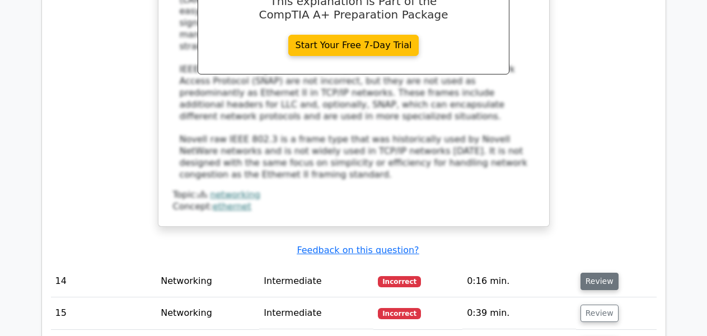
click at [606, 273] on button "Review" at bounding box center [599, 281] width 38 height 17
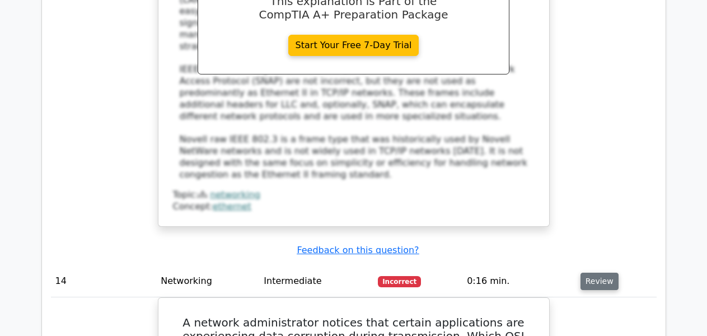
click at [606, 273] on button "Review" at bounding box center [599, 281] width 38 height 17
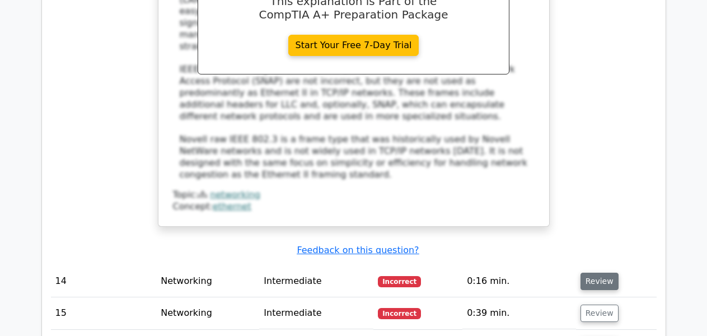
click at [603, 273] on button "Review" at bounding box center [599, 281] width 38 height 17
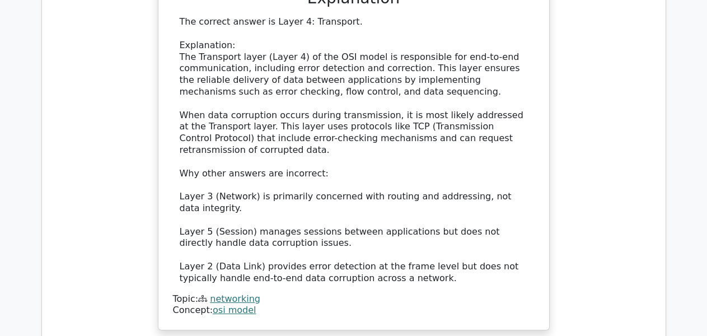
scroll to position [4110, 0]
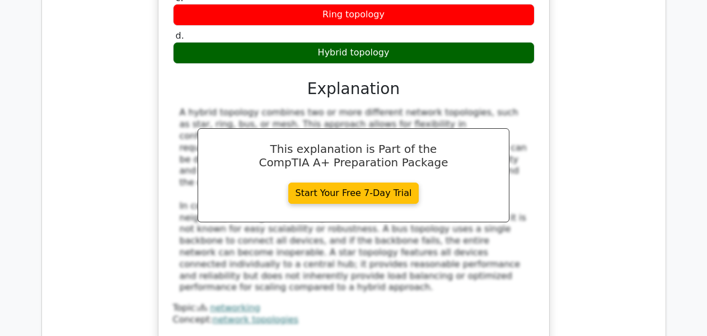
scroll to position [4699, 0]
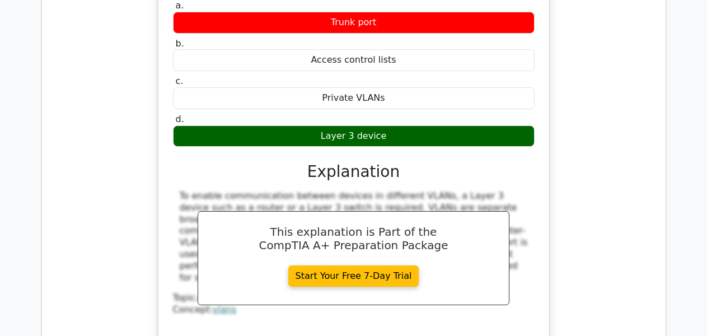
scroll to position [5242, 0]
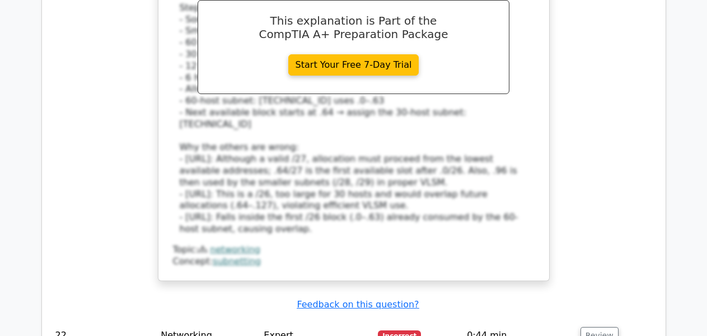
scroll to position [6005, 0]
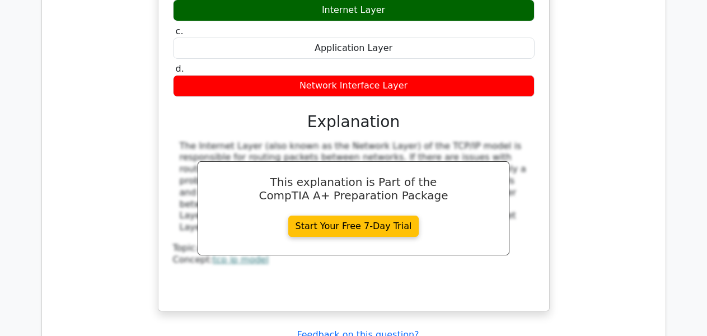
scroll to position [6563, 0]
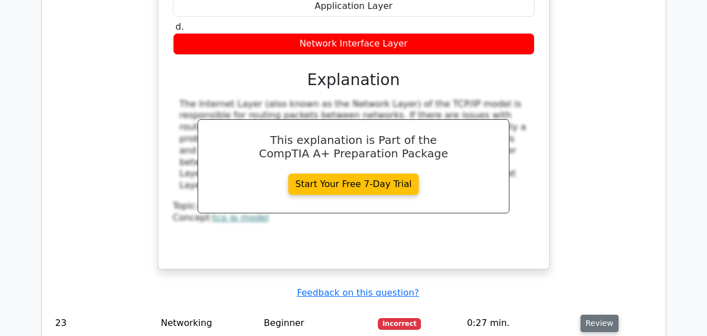
click at [585, 314] on button "Review" at bounding box center [599, 322] width 38 height 17
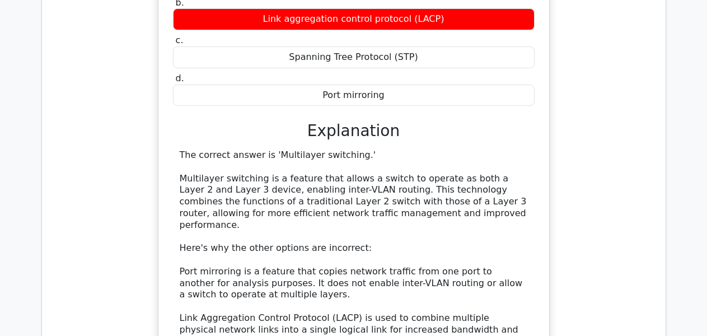
scroll to position [7055, 0]
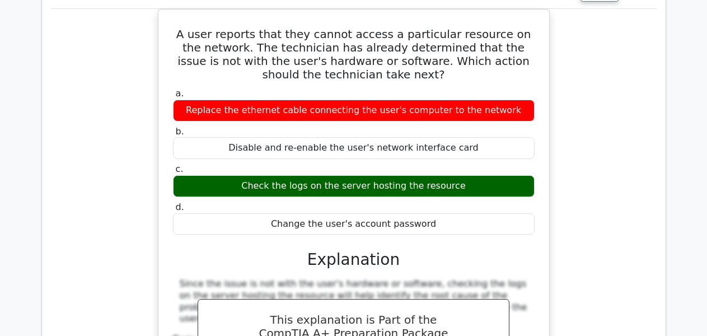
scroll to position [7651, 0]
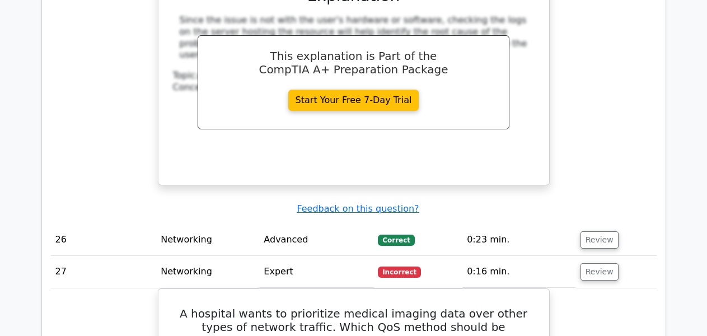
scroll to position [7823, 0]
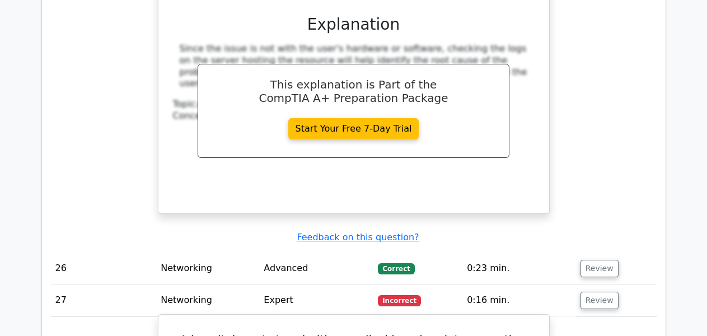
drag, startPoint x: 290, startPoint y: 84, endPoint x: 352, endPoint y: 87, distance: 61.6
copy h5 "QoS method"
